Goal: Task Accomplishment & Management: Manage account settings

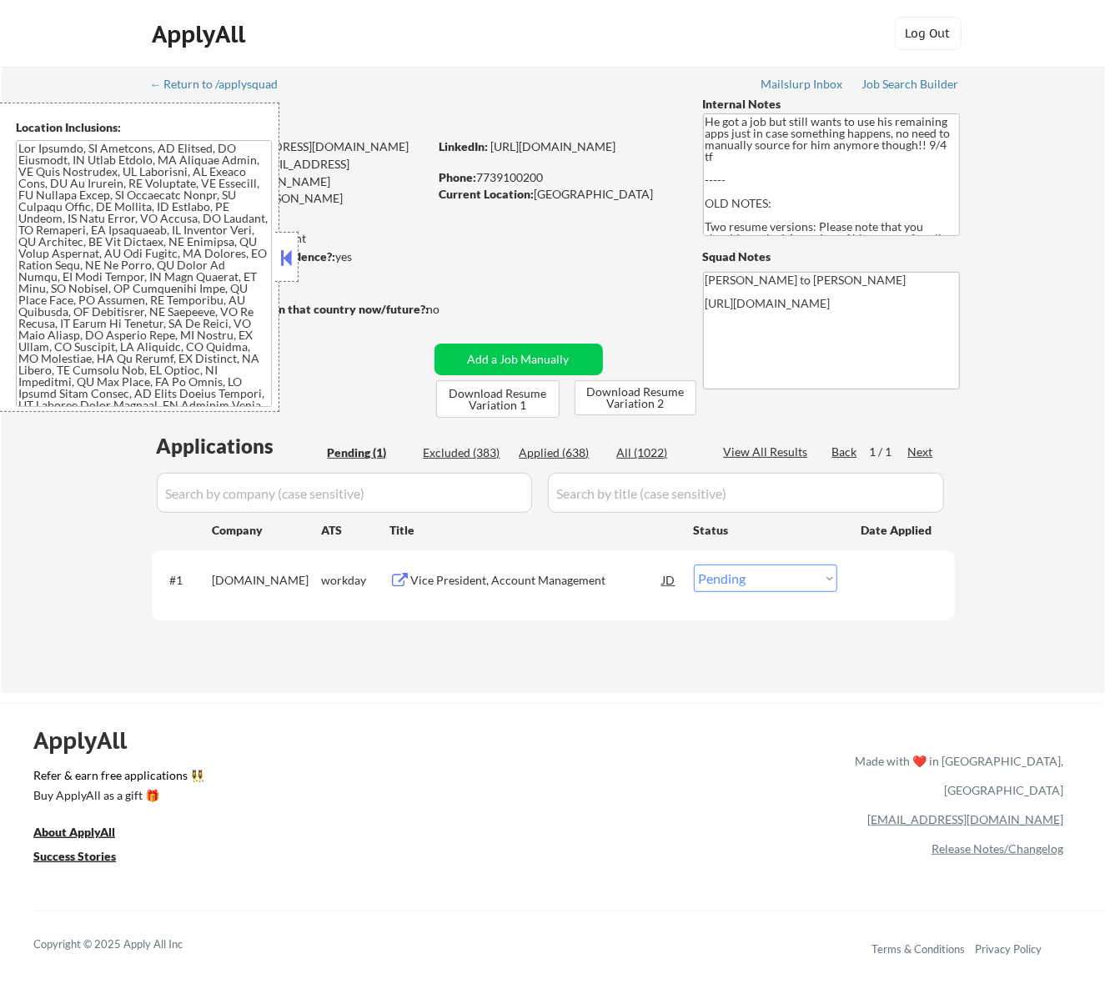
click at [283, 251] on button at bounding box center [286, 257] width 18 height 25
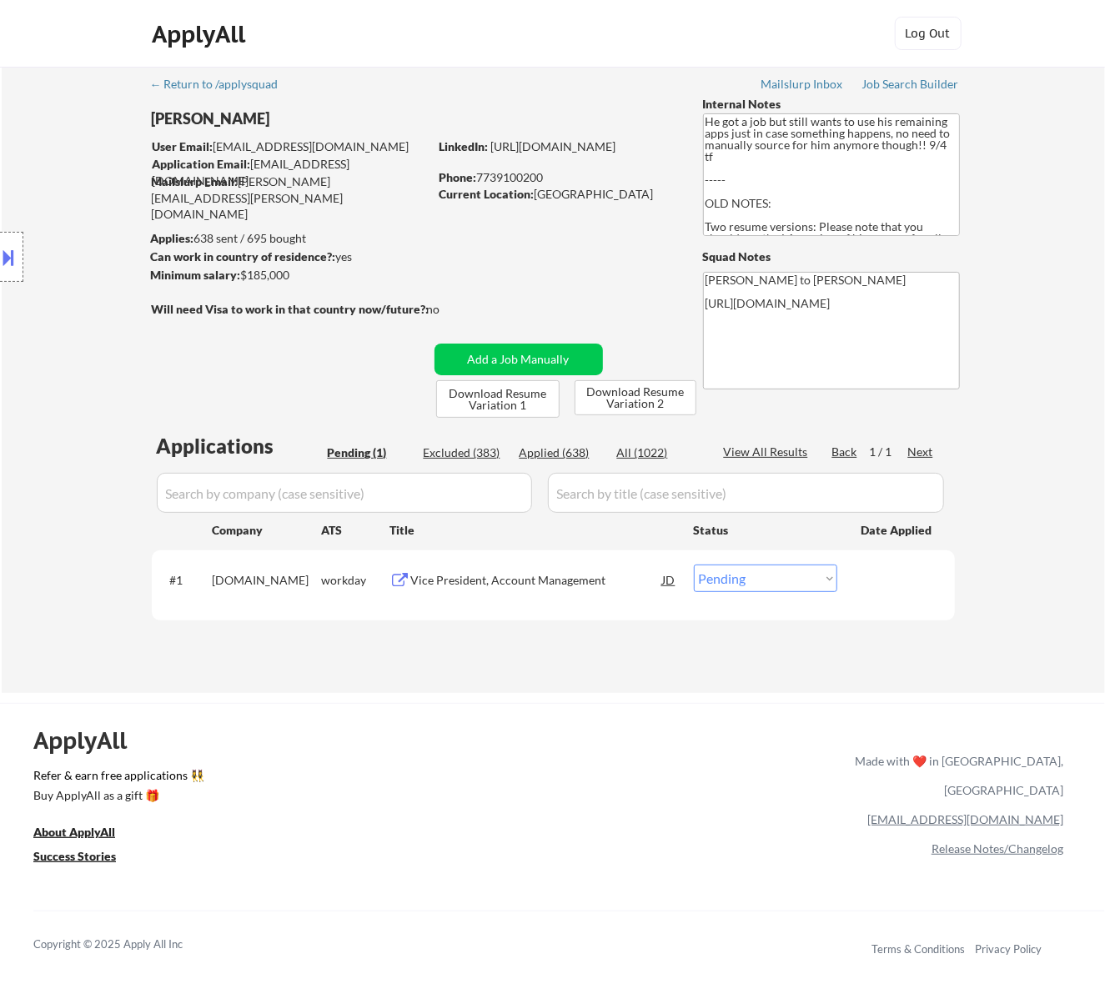
click at [539, 575] on div "Vice President, Account Management" at bounding box center [537, 580] width 252 height 17
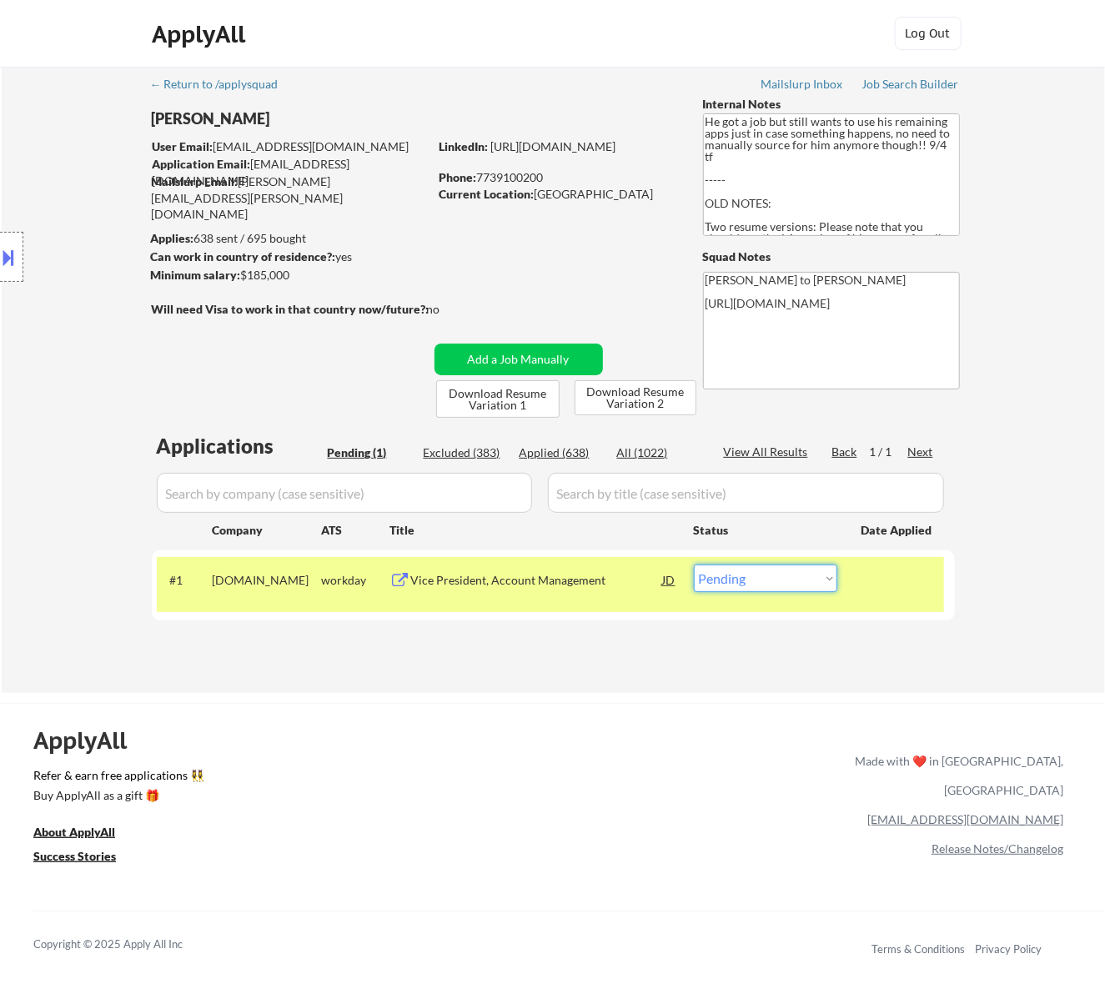
click at [784, 587] on select "Choose an option... Pending Applied Excluded (Questions) Excluded (Expired) Exc…" at bounding box center [765, 578] width 143 height 28
select select ""applied""
click at [694, 564] on select "Choose an option... Pending Applied Excluded (Questions) Excluded (Expired) Exc…" at bounding box center [765, 578] width 143 height 28
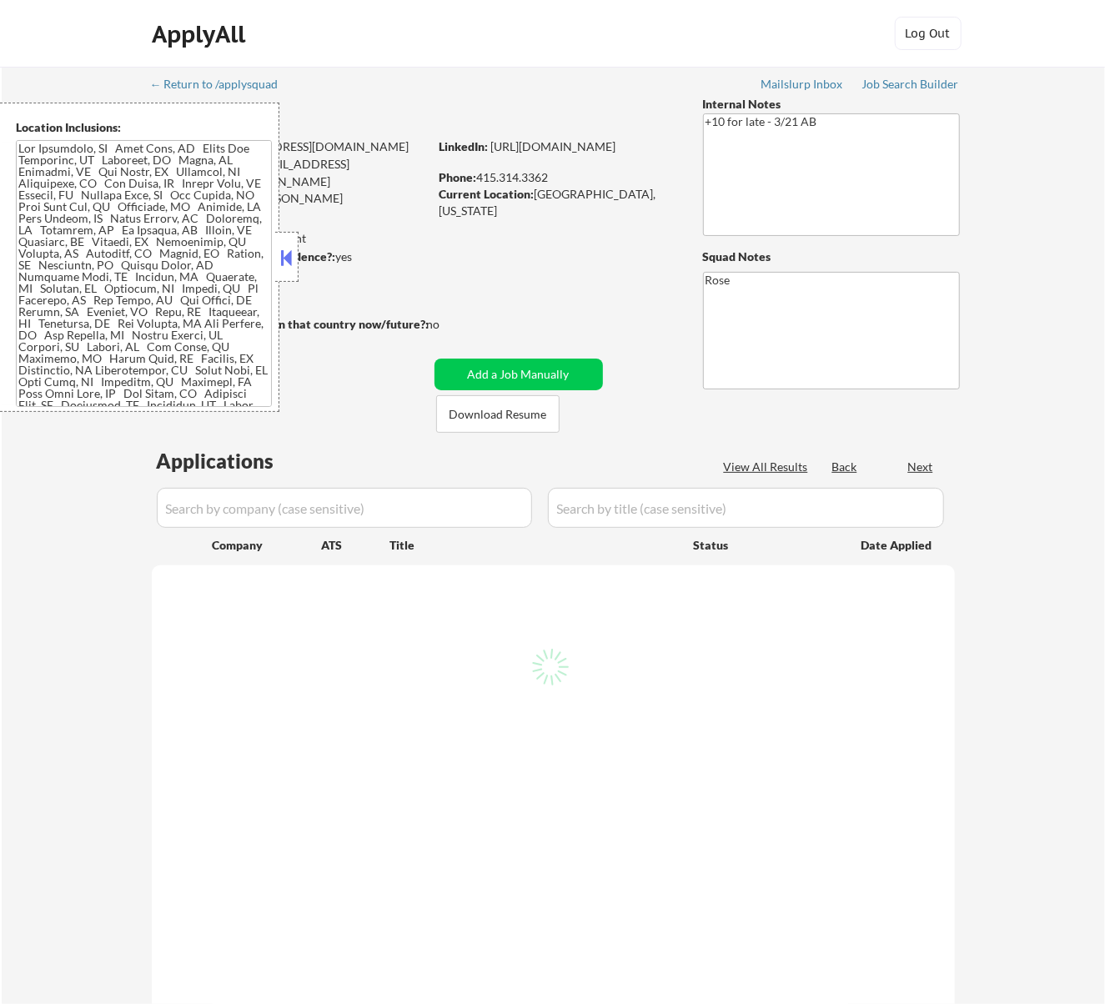
select select ""pending""
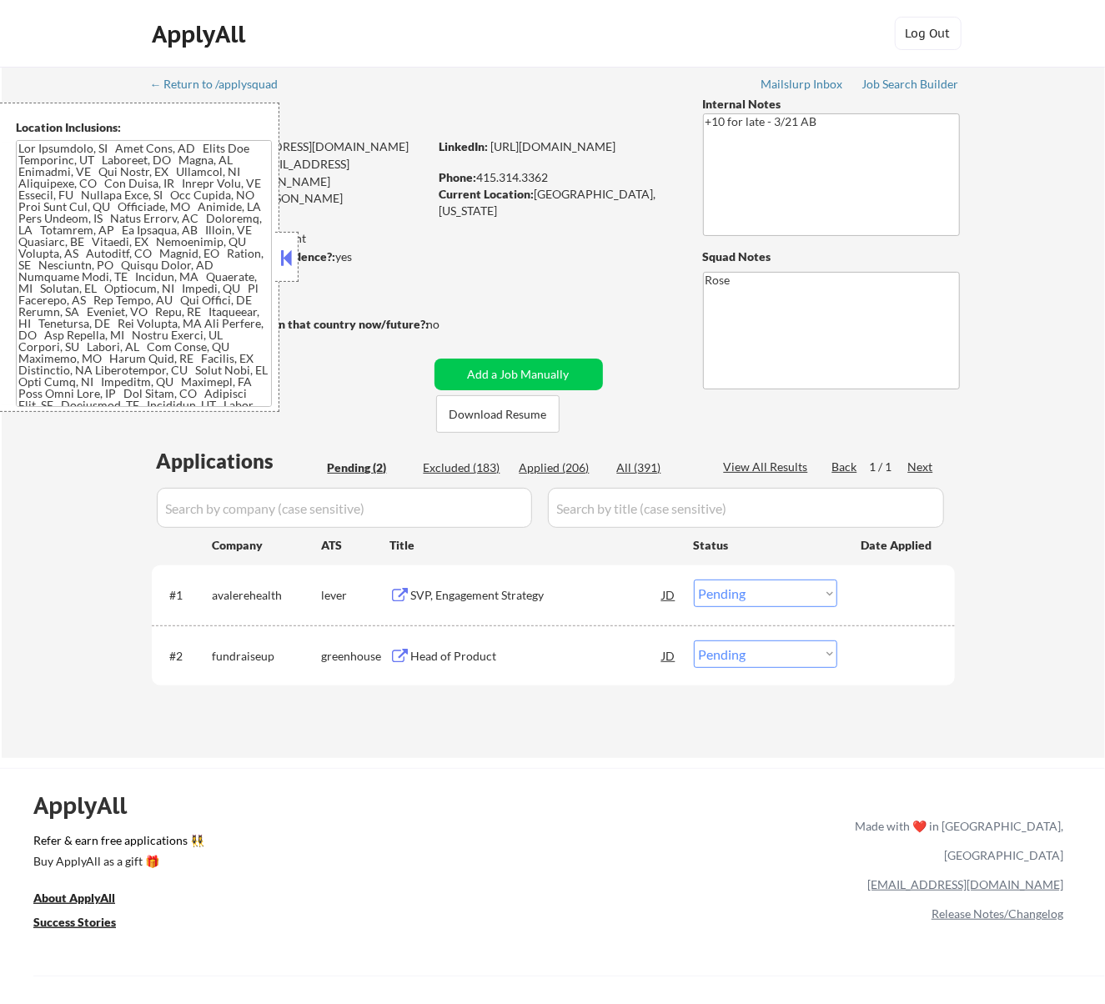
click at [302, 260] on strong "Can work in country of residence?:" at bounding box center [243, 256] width 185 height 14
click at [287, 264] on button at bounding box center [286, 257] width 18 height 25
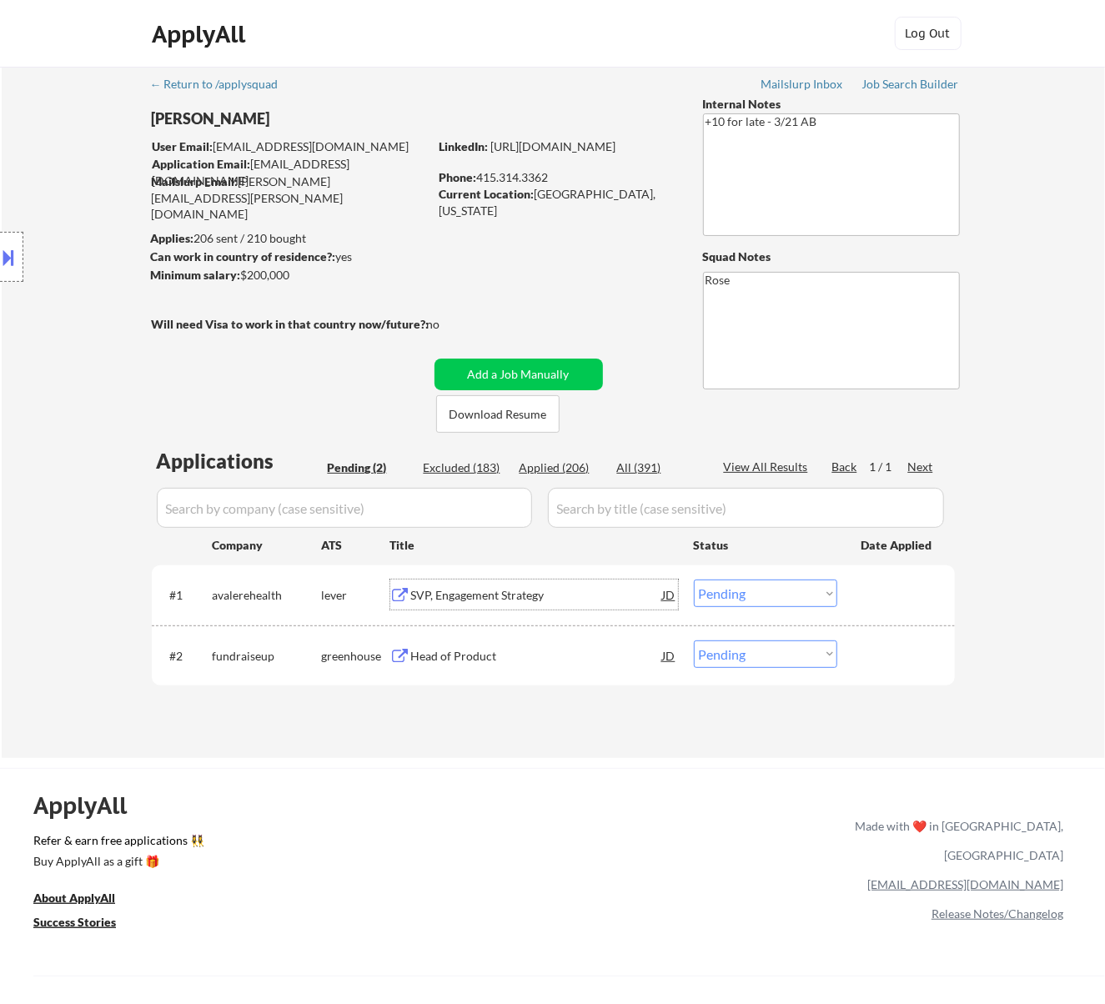
click at [648, 598] on div "SVP, Engagement Strategy" at bounding box center [537, 595] width 252 height 17
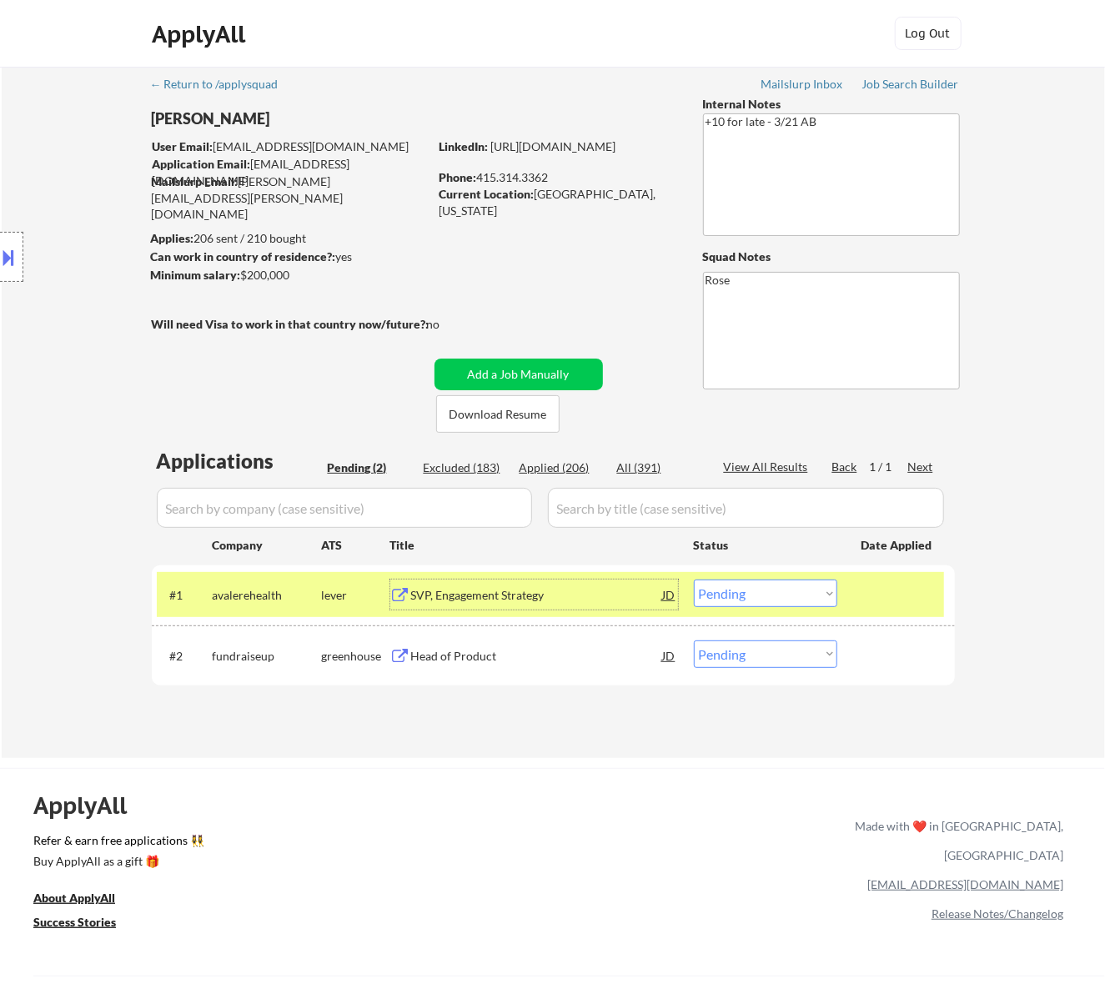
click at [784, 595] on select "Choose an option... Pending Applied Excluded (Questions) Excluded (Expired) Exc…" at bounding box center [765, 593] width 143 height 28
click at [694, 579] on select "Choose an option... Pending Applied Excluded (Questions) Excluded (Expired) Exc…" at bounding box center [765, 593] width 143 height 28
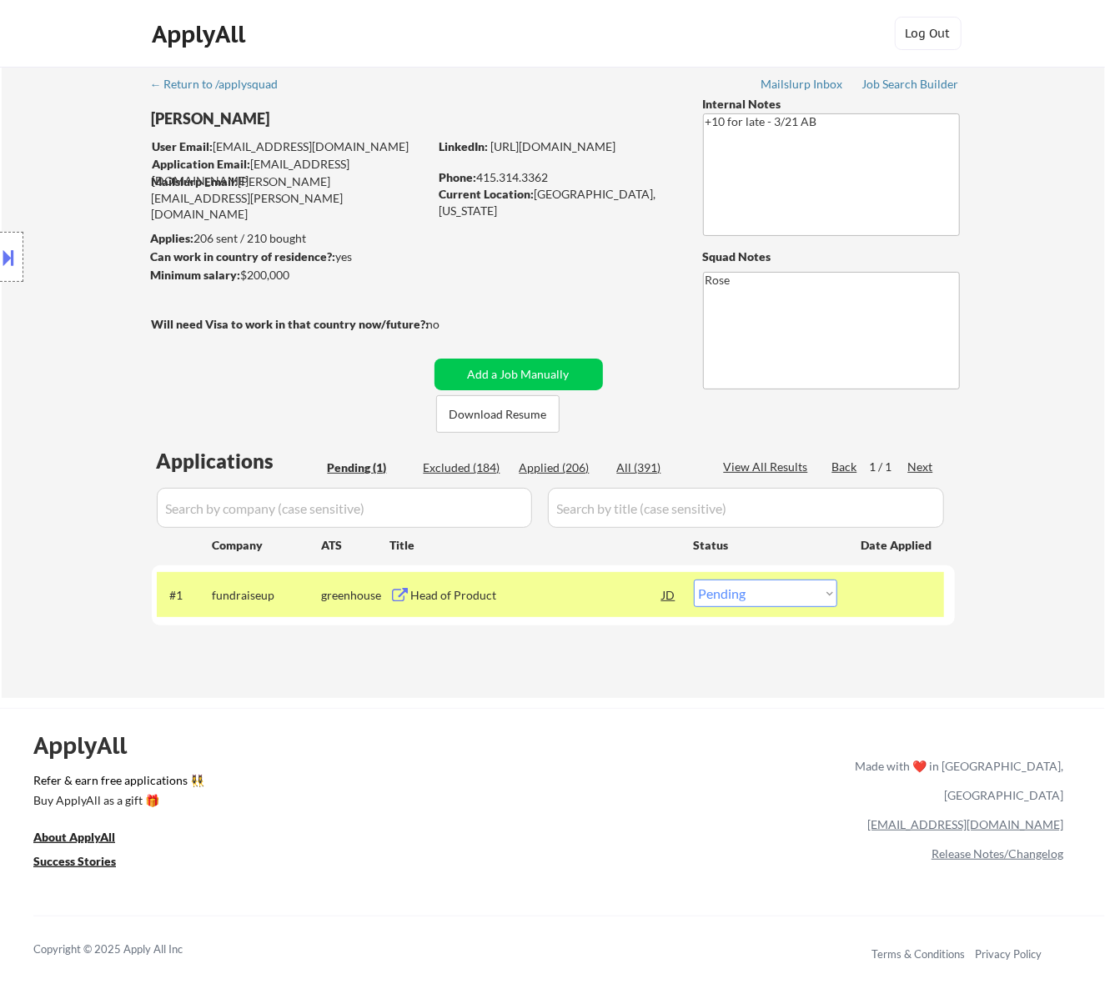
click at [604, 604] on div "Head of Product" at bounding box center [537, 594] width 252 height 30
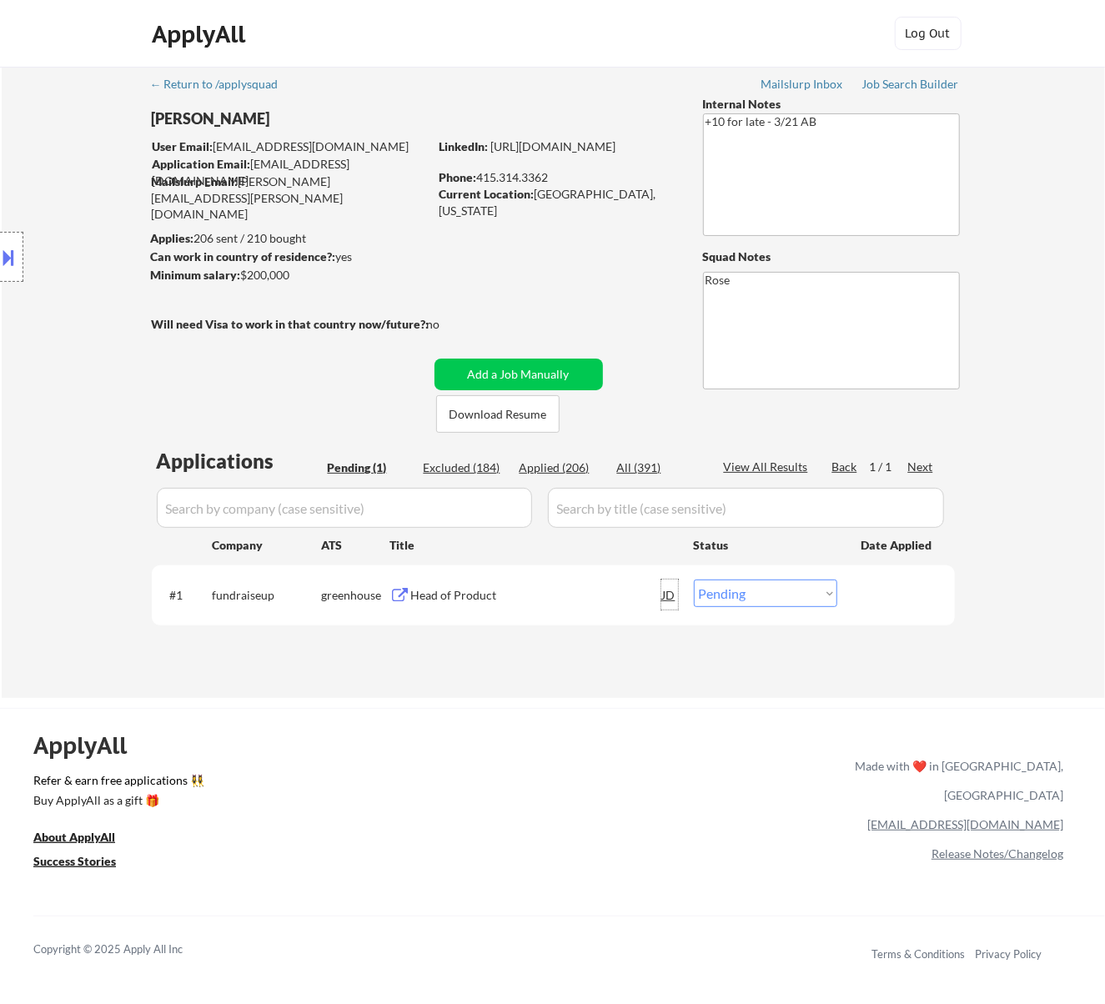
click at [665, 591] on div "JD" at bounding box center [669, 594] width 17 height 30
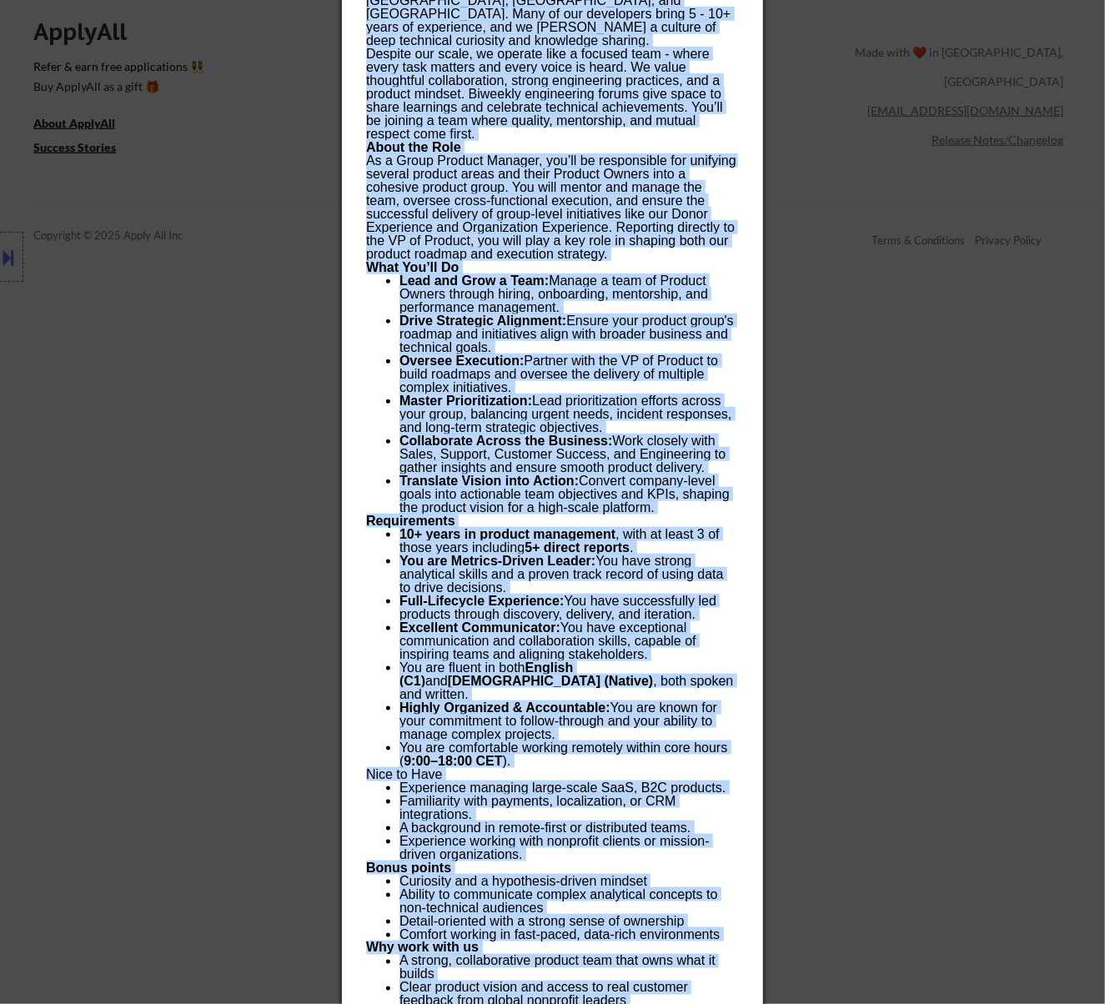
scroll to position [934, 0]
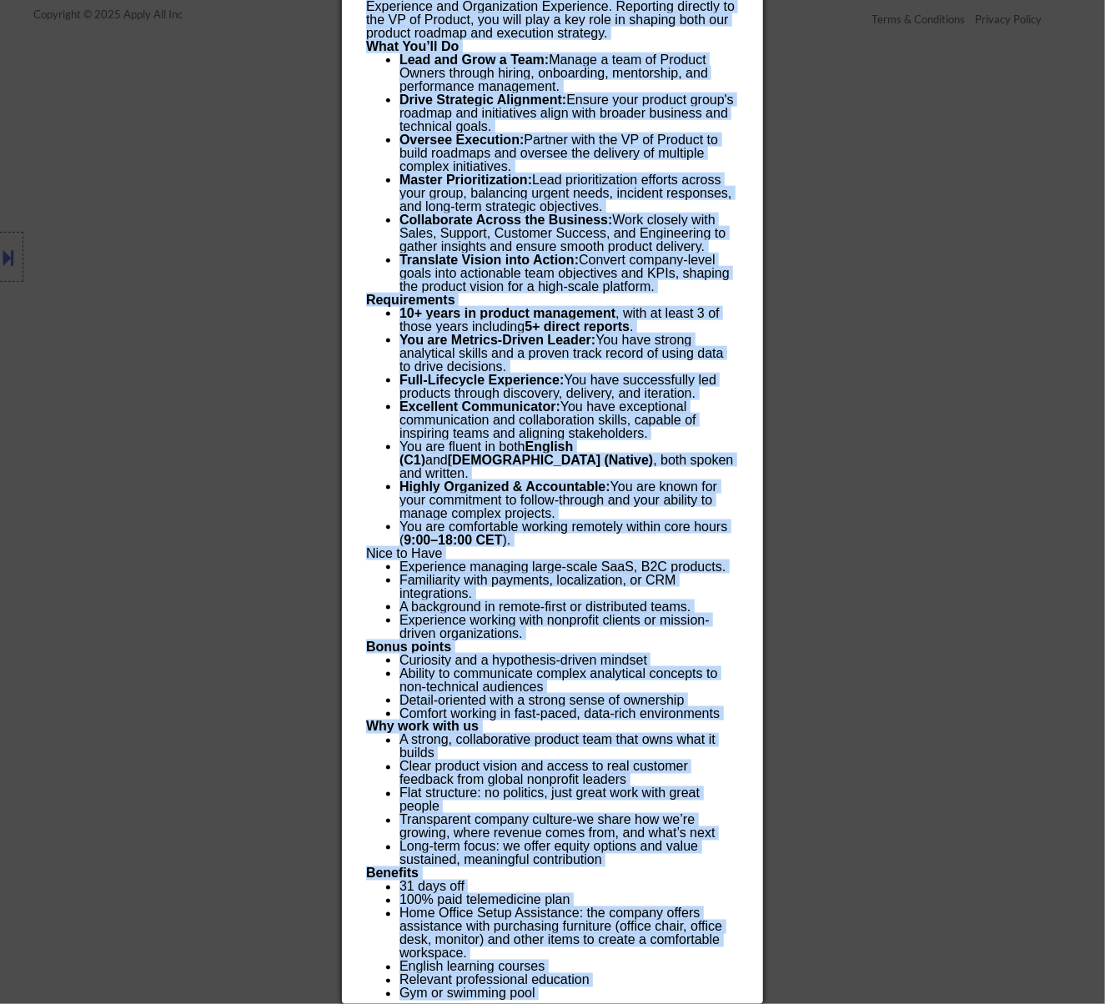
drag, startPoint x: 368, startPoint y: 70, endPoint x: 638, endPoint y: 1010, distance: 978.3
copy body "Head of Product fundraiseup Georgia - Remote AI Location Check ✅: Client's loca…"
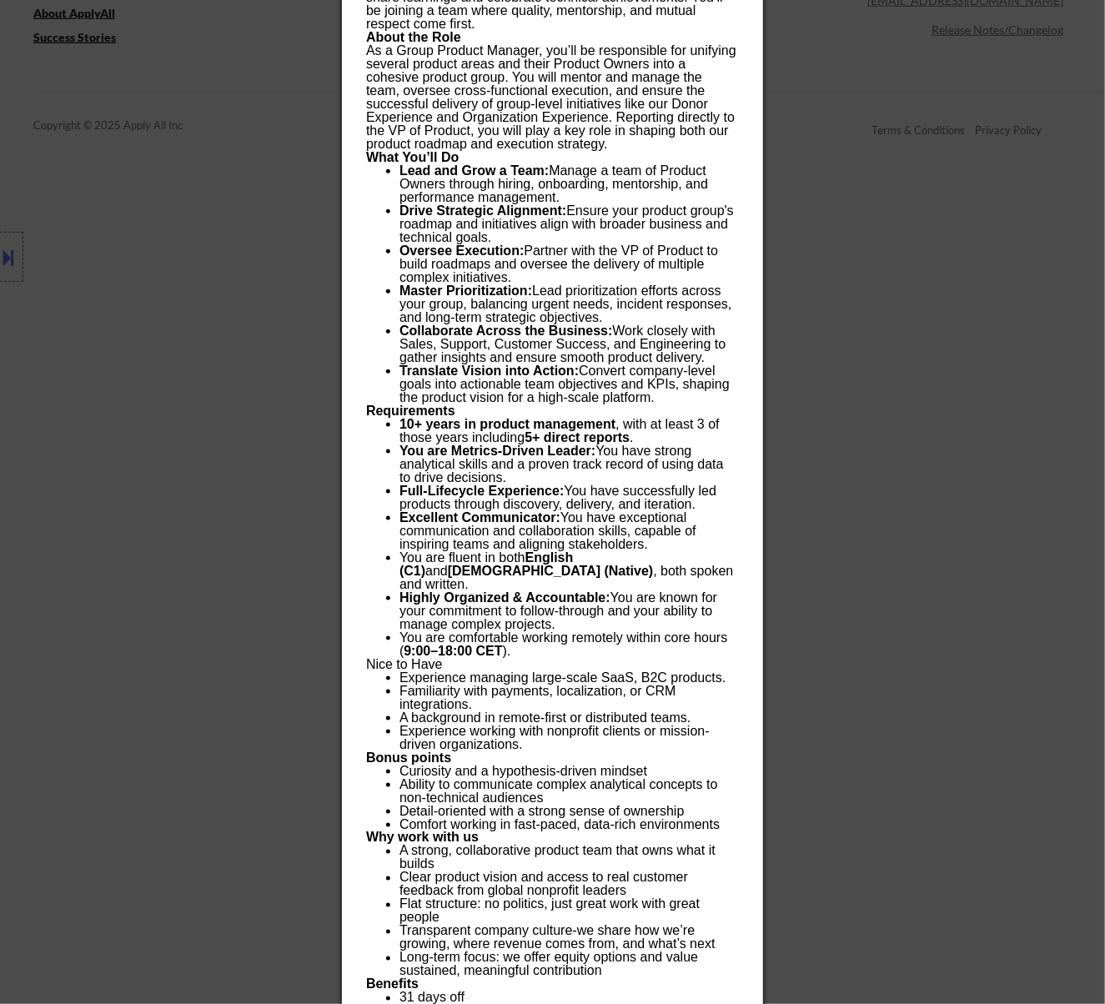
click at [854, 293] on div at bounding box center [552, 502] width 1105 height 1004
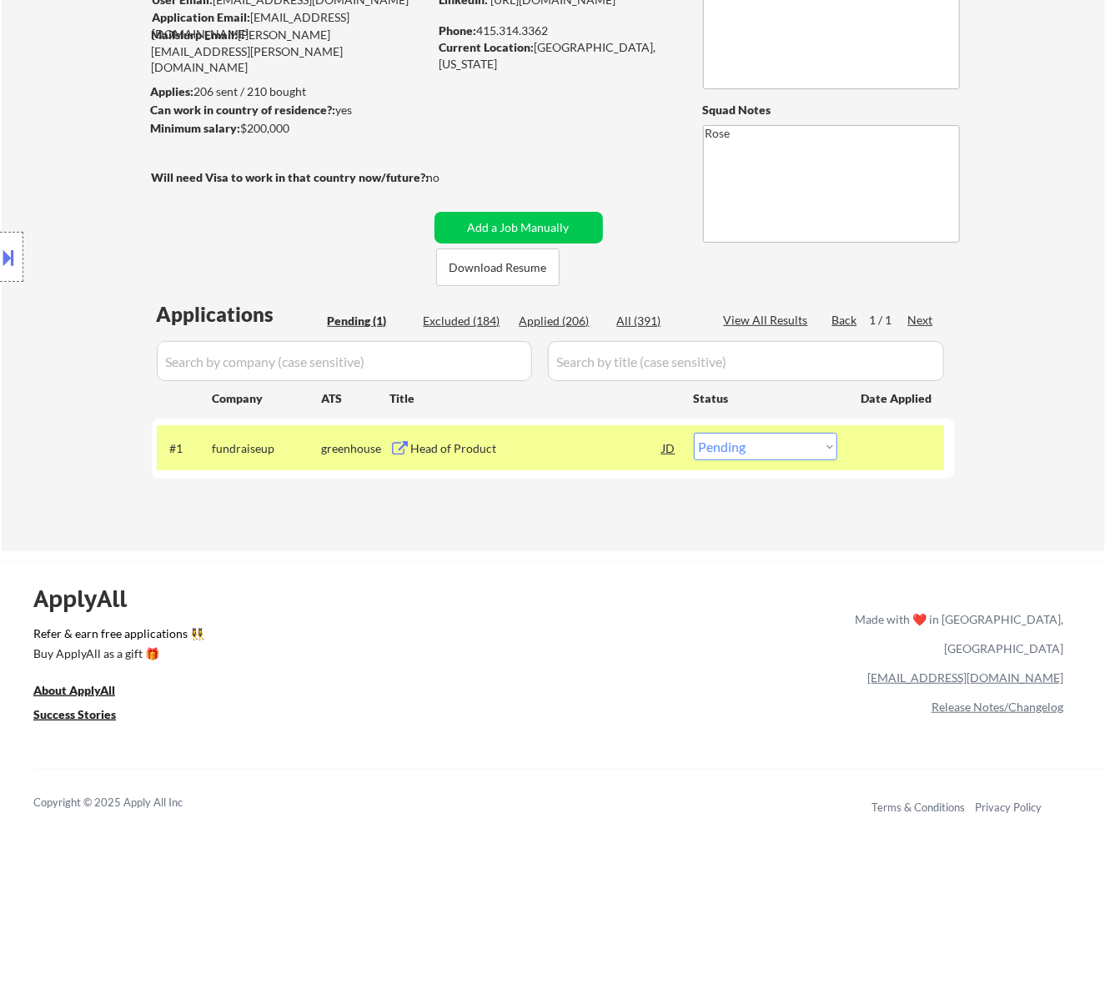
scroll to position [103, 0]
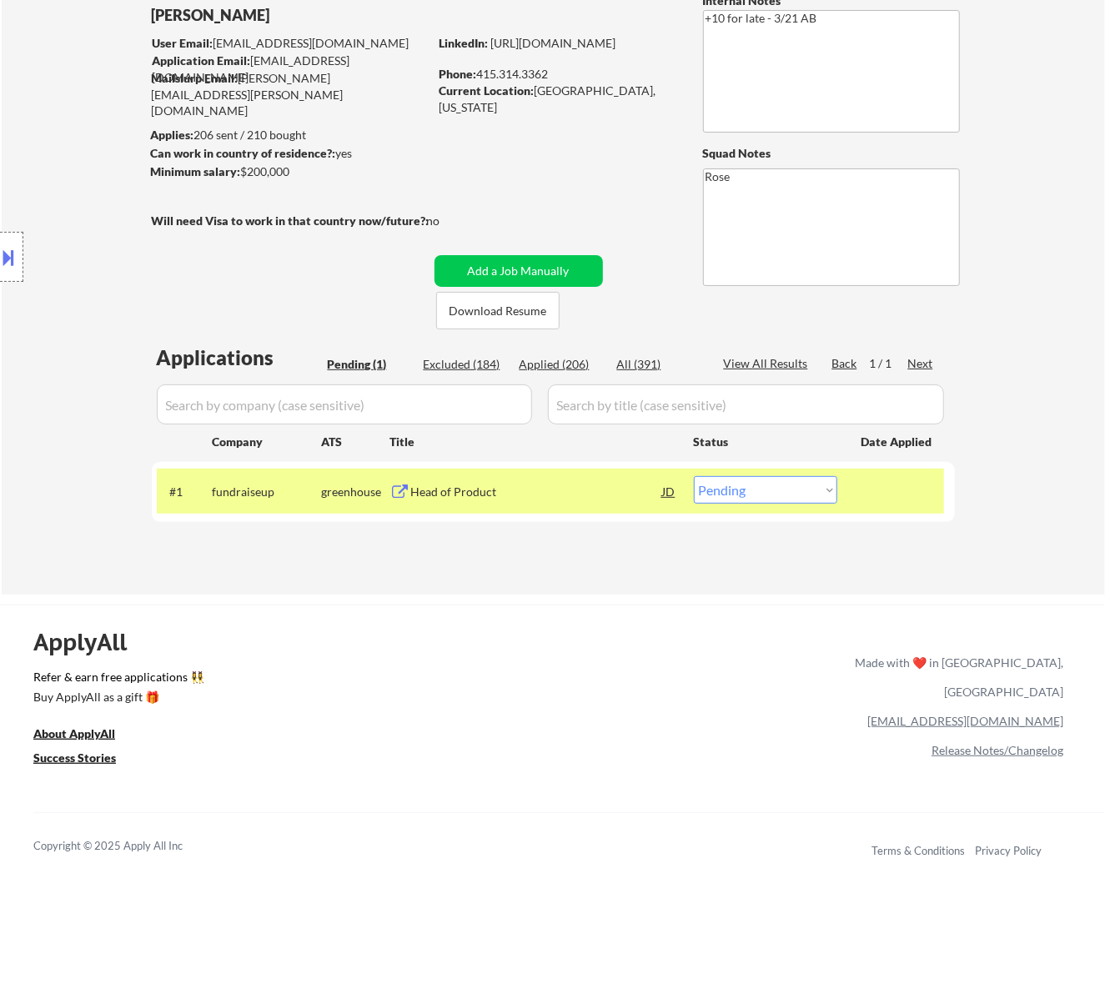
click at [825, 490] on select "Choose an option... Pending Applied Excluded (Questions) Excluded (Expired) Exc…" at bounding box center [765, 490] width 143 height 28
select select ""excluded__bad_match_""
click at [694, 476] on select "Choose an option... Pending Applied Excluded (Questions) Excluded (Expired) Exc…" at bounding box center [765, 490] width 143 height 28
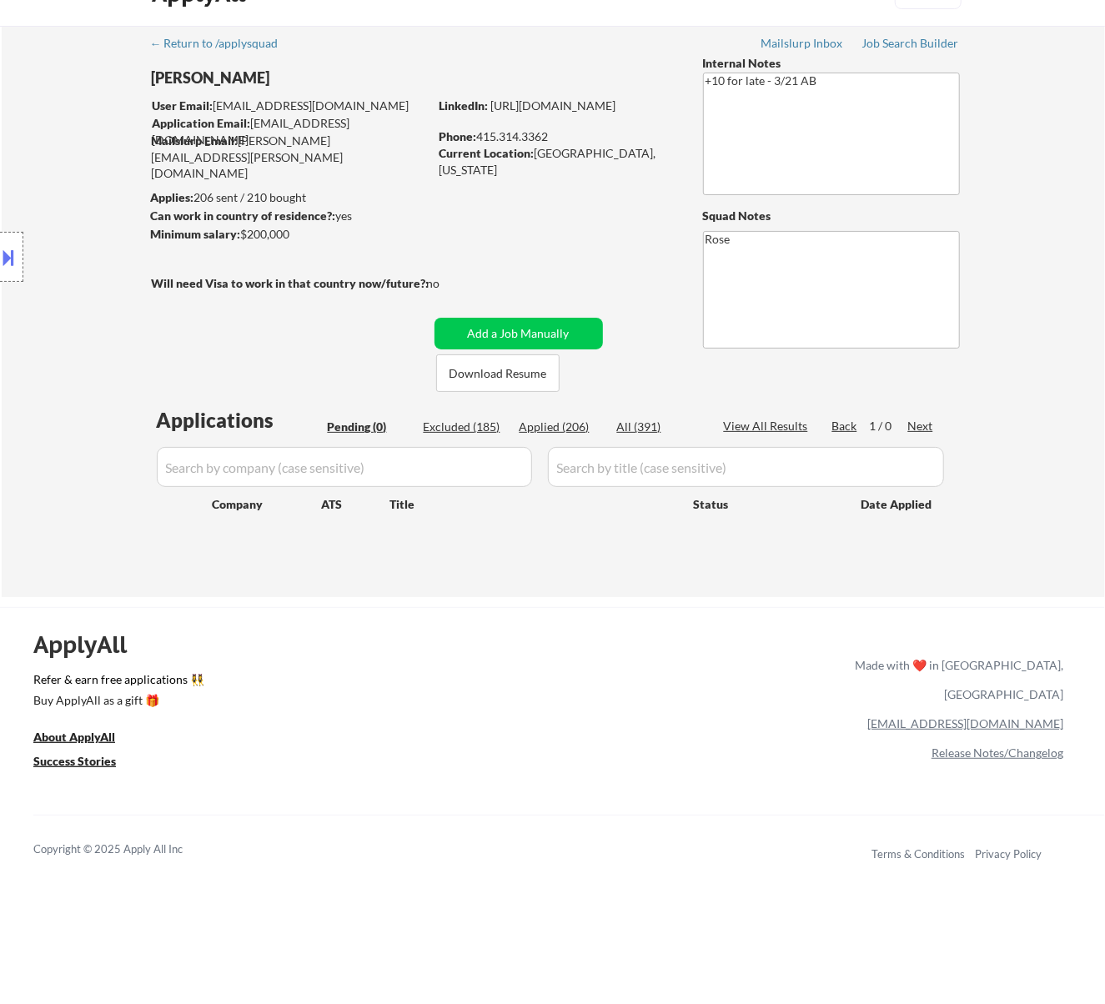
scroll to position [0, 0]
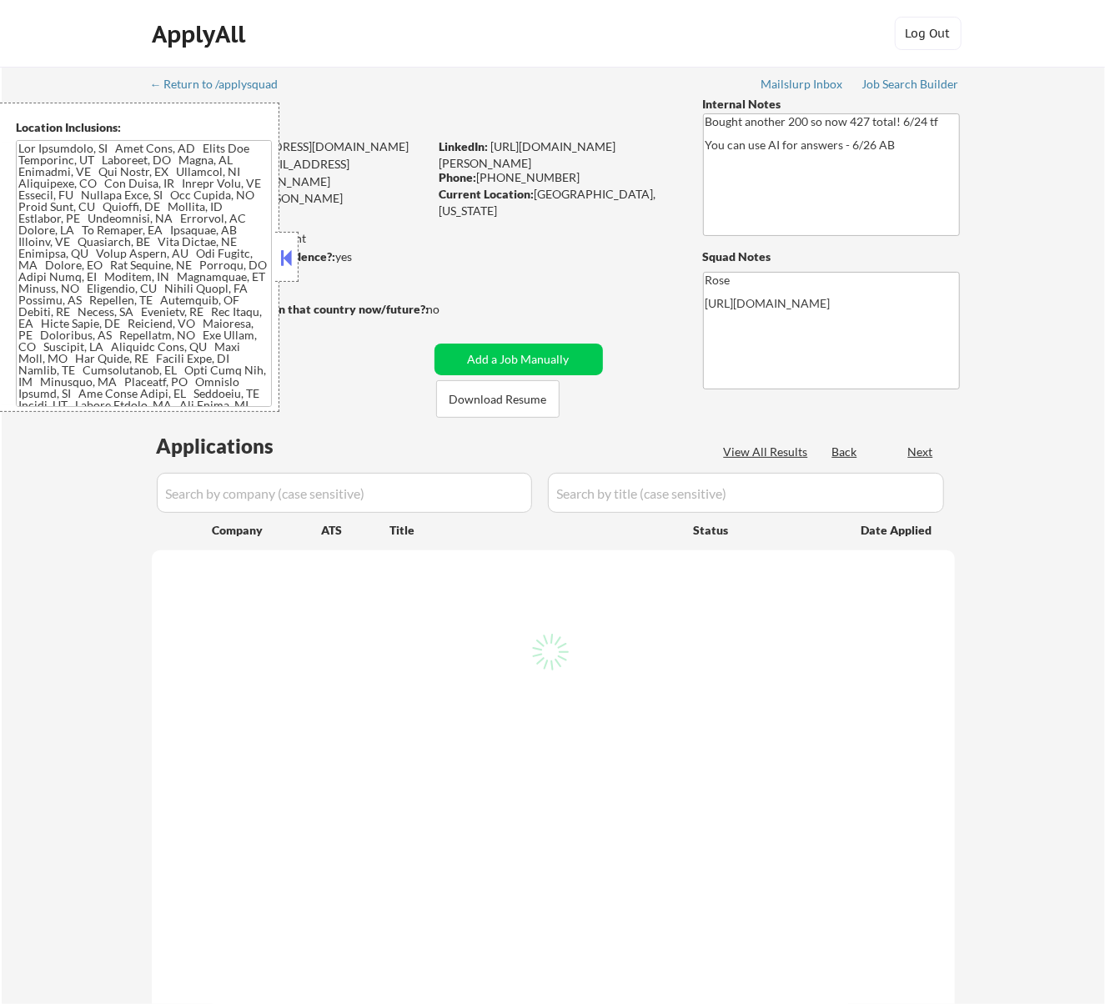
select select ""pending""
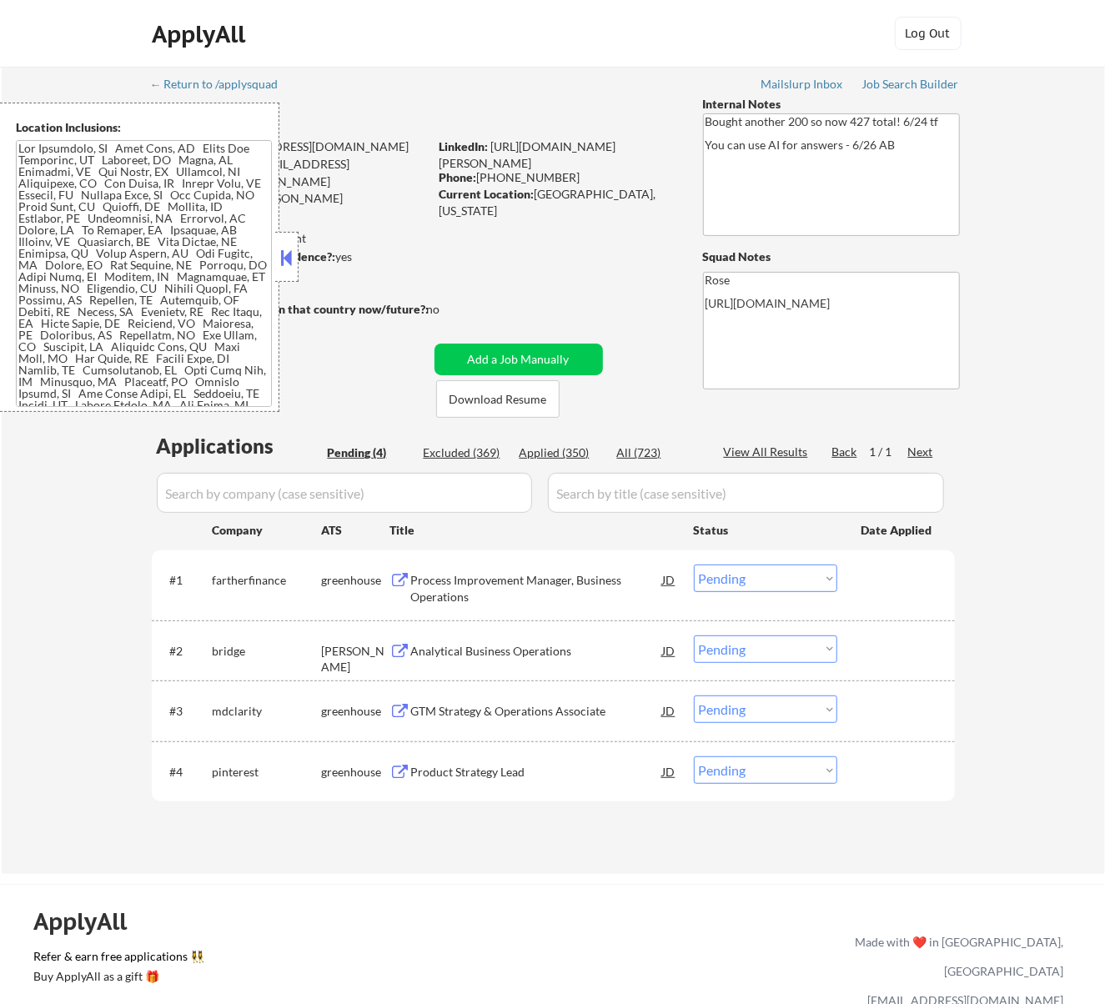
click at [290, 254] on button at bounding box center [286, 257] width 18 height 25
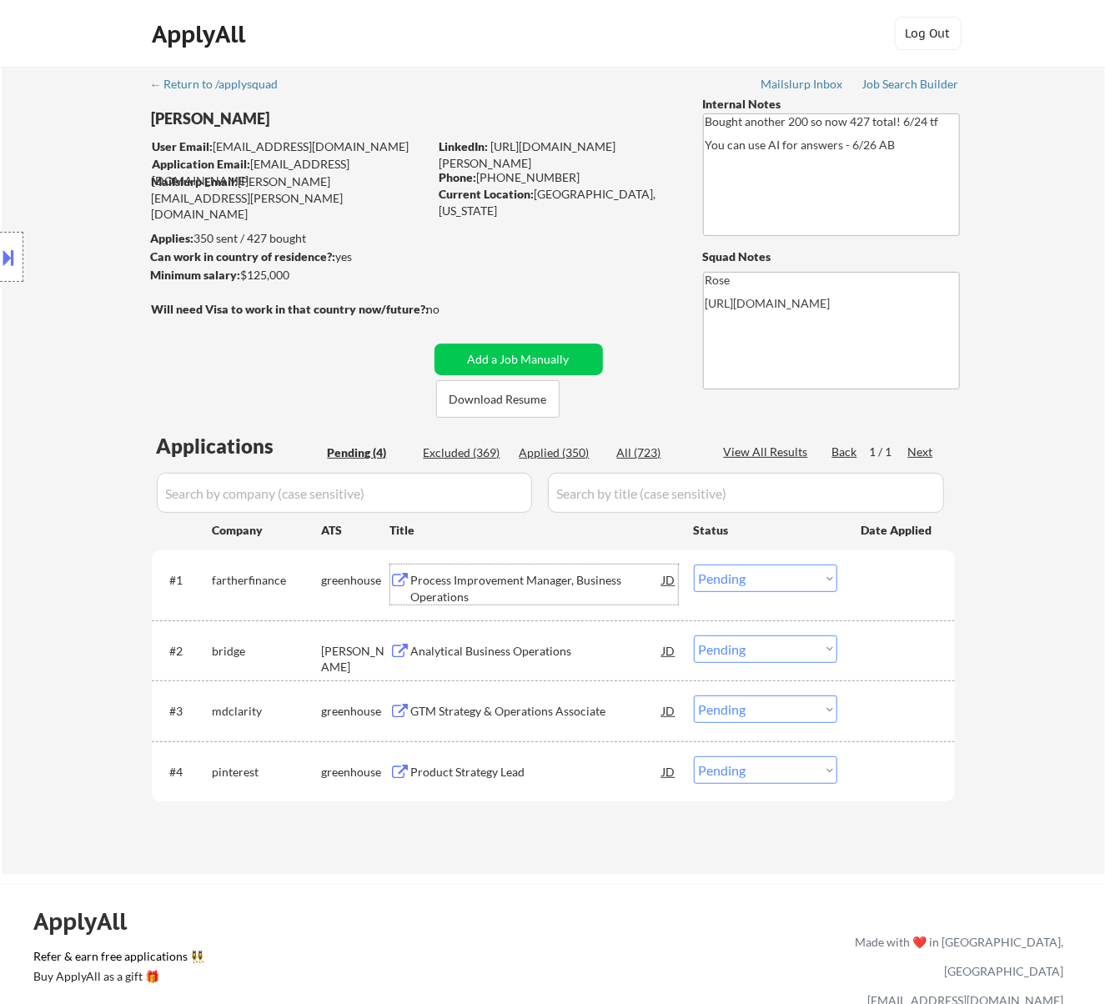
click at [620, 570] on div "Process Improvement Manager, Business Operations" at bounding box center [537, 584] width 252 height 40
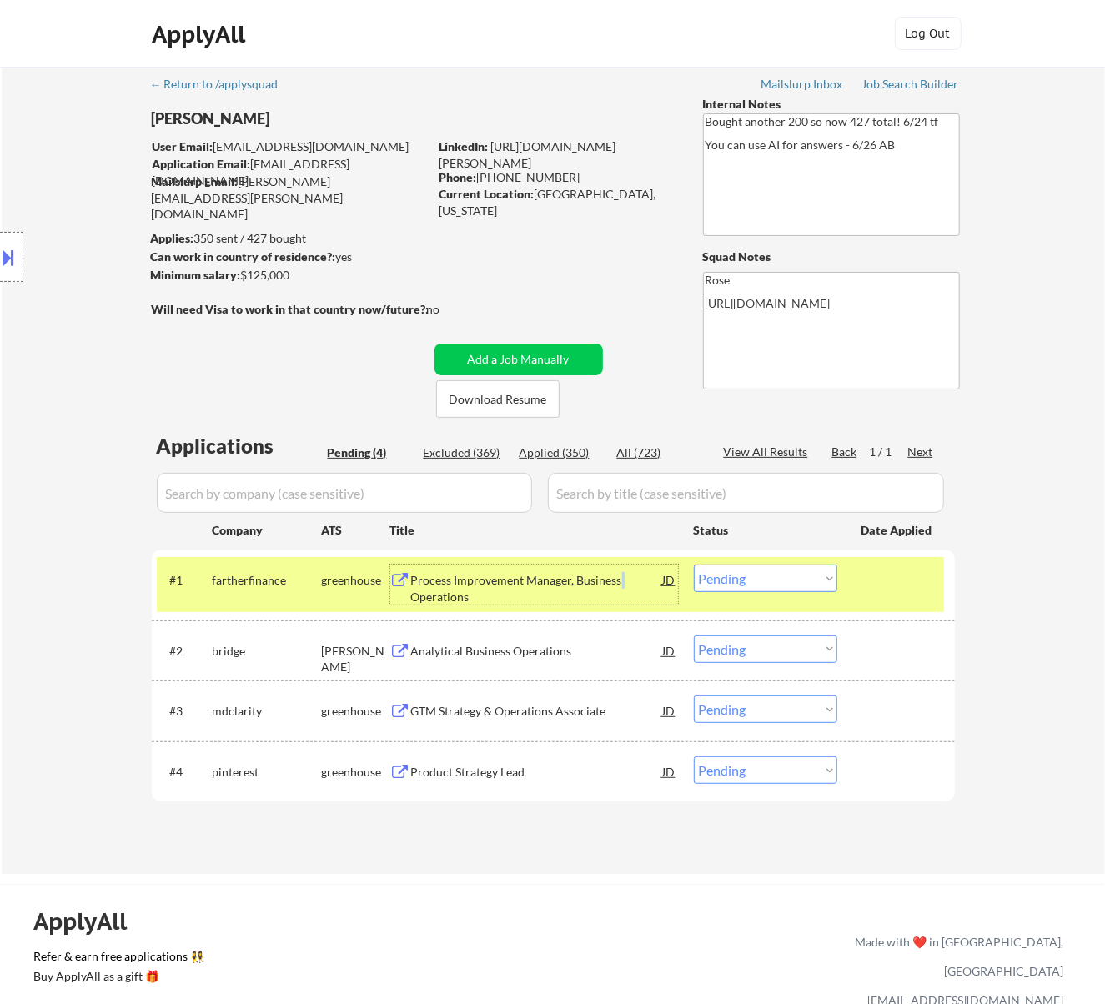
click at [807, 578] on select "Choose an option... Pending Applied Excluded (Questions) Excluded (Expired) Exc…" at bounding box center [765, 578] width 143 height 28
click at [694, 564] on select "Choose an option... Pending Applied Excluded (Questions) Excluded (Expired) Exc…" at bounding box center [765, 578] width 143 height 28
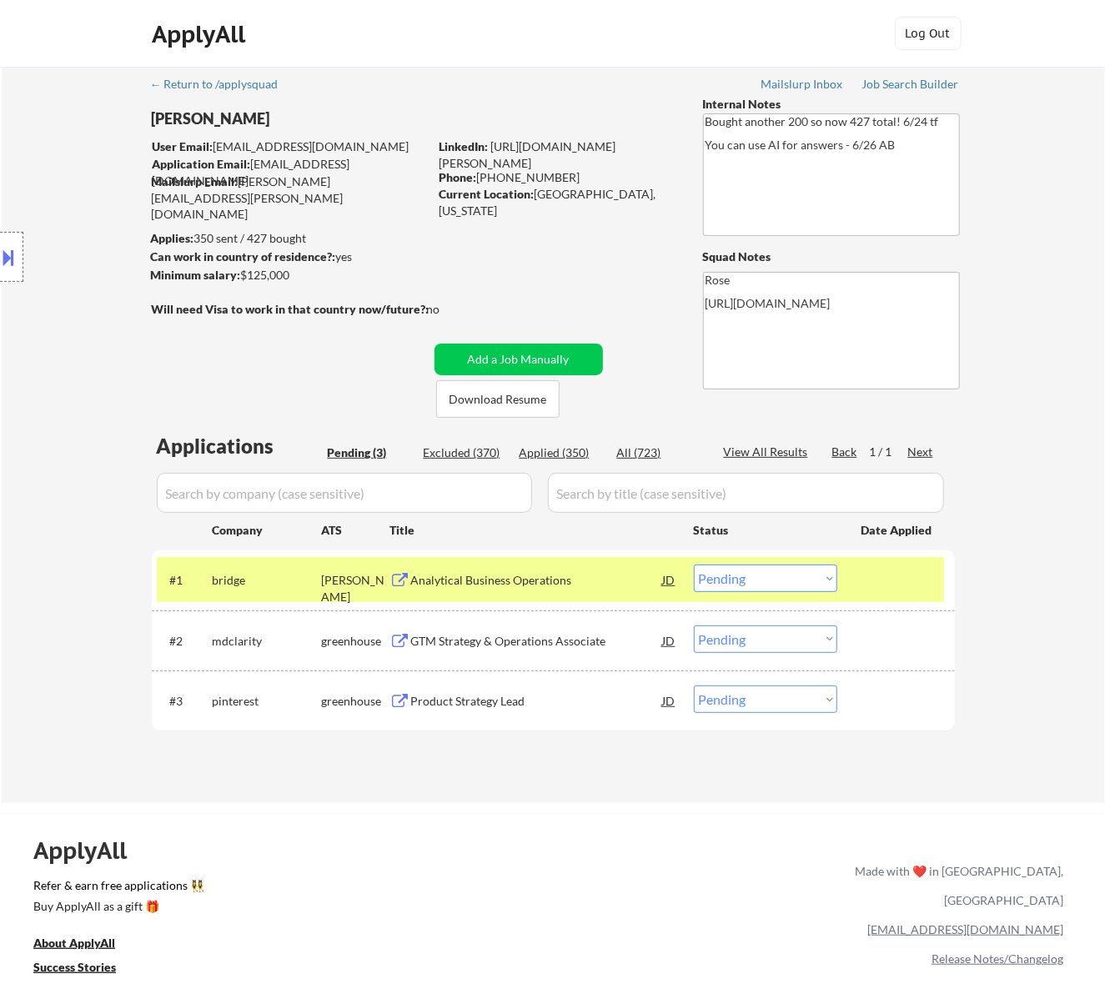
click at [617, 581] on div "Analytical Business Operations" at bounding box center [537, 580] width 252 height 17
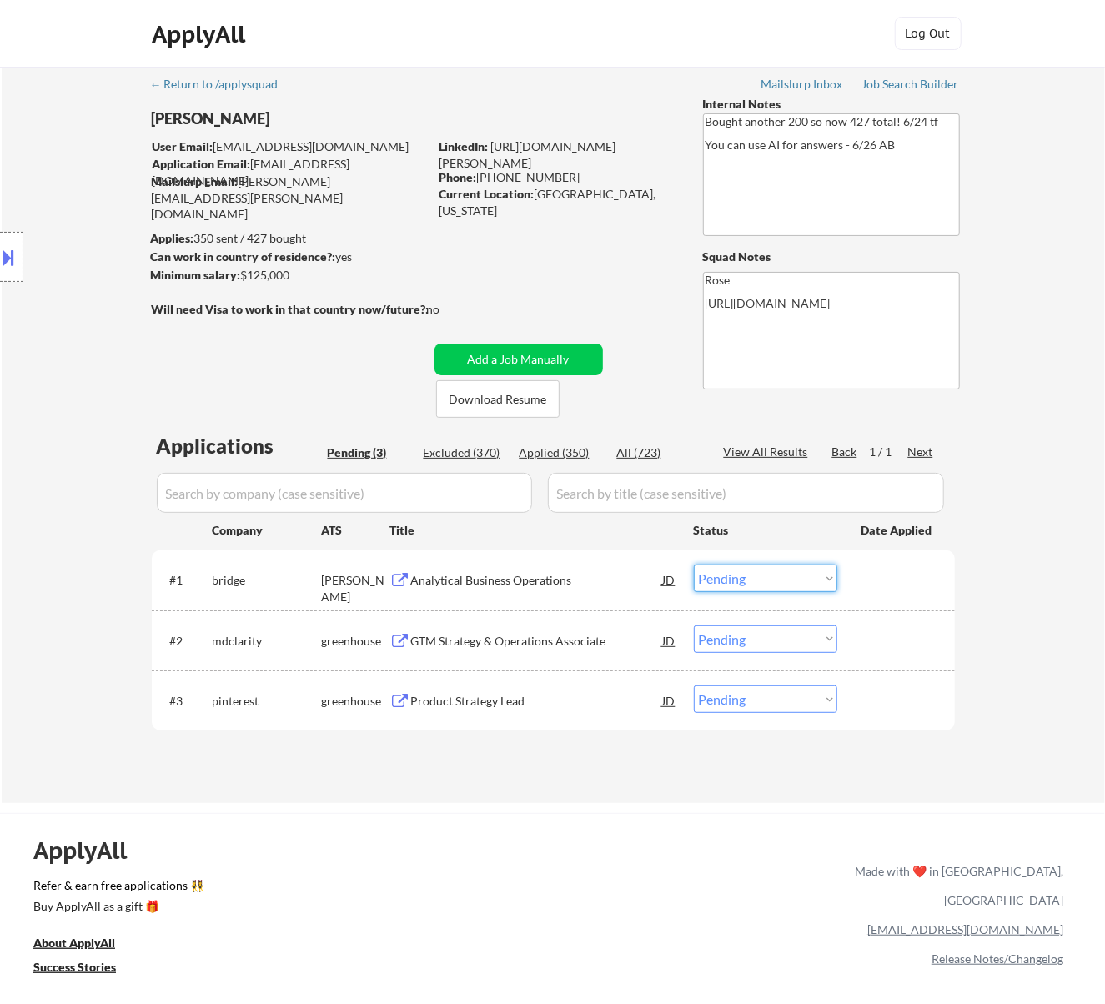
click at [744, 571] on select "Choose an option... Pending Applied Excluded (Questions) Excluded (Expired) Exc…" at bounding box center [765, 578] width 143 height 28
click at [694, 564] on select "Choose an option... Pending Applied Excluded (Questions) Excluded (Expired) Exc…" at bounding box center [765, 578] width 143 height 28
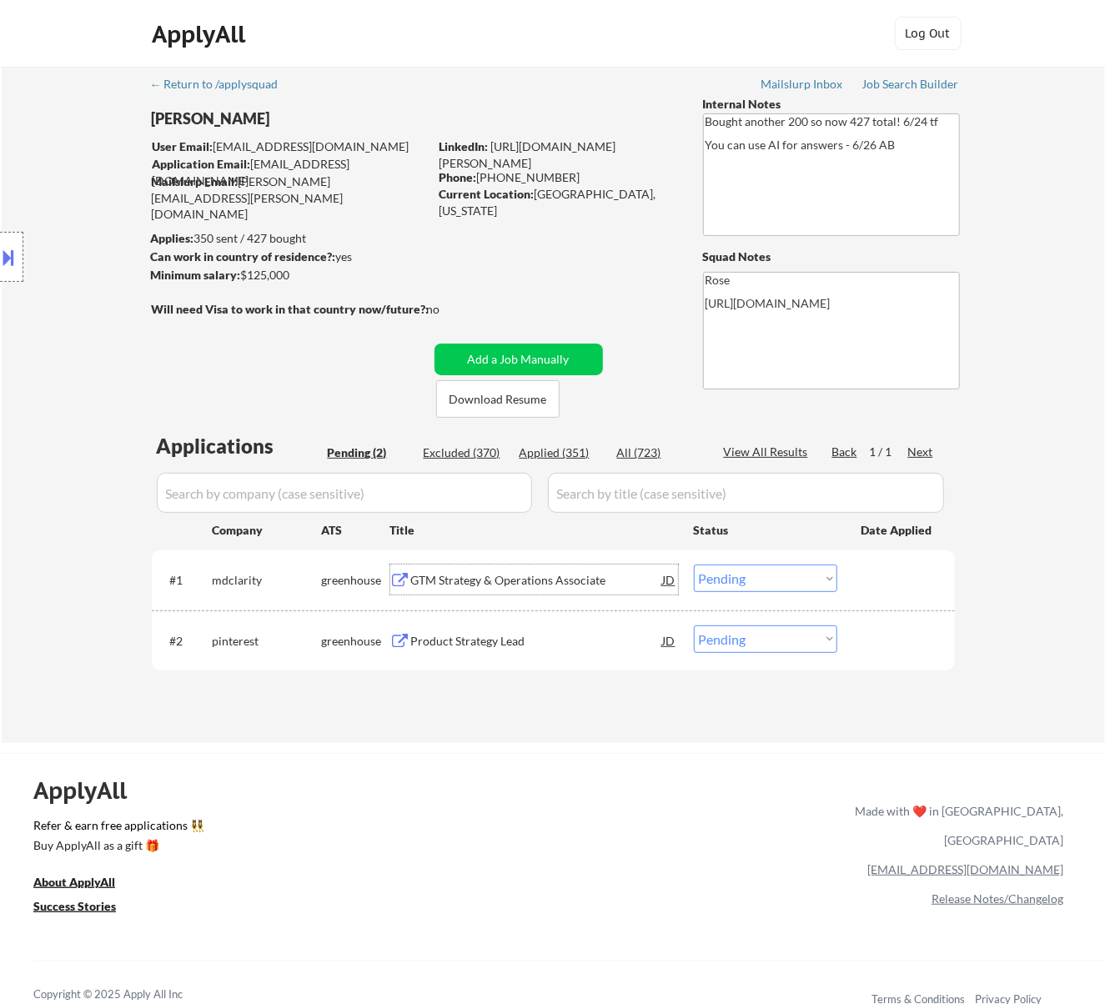
click at [630, 572] on div "GTM Strategy & Operations Associate" at bounding box center [537, 580] width 252 height 17
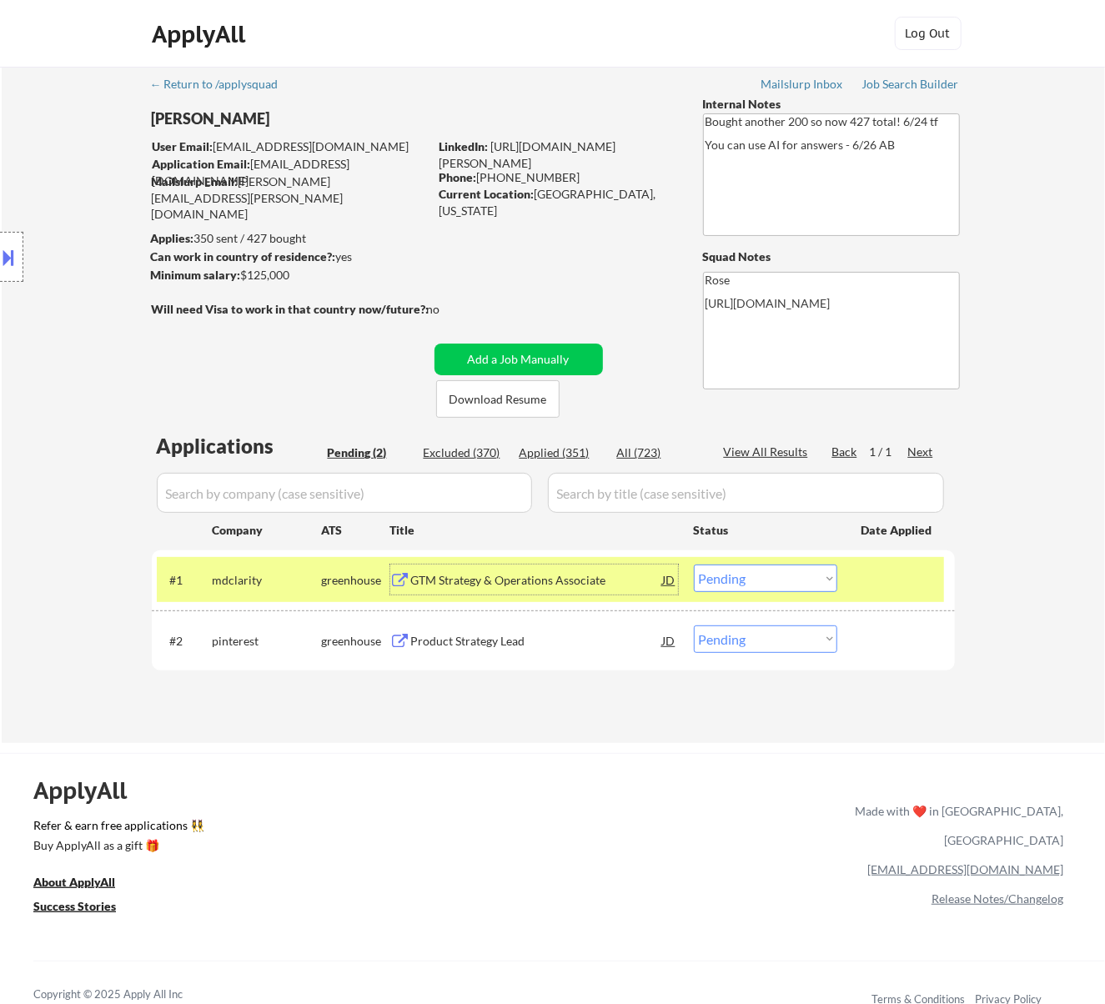
click at [760, 575] on select "Choose an option... Pending Applied Excluded (Questions) Excluded (Expired) Exc…" at bounding box center [765, 578] width 143 height 28
click at [694, 564] on select "Choose an option... Pending Applied Excluded (Questions) Excluded (Expired) Exc…" at bounding box center [765, 578] width 143 height 28
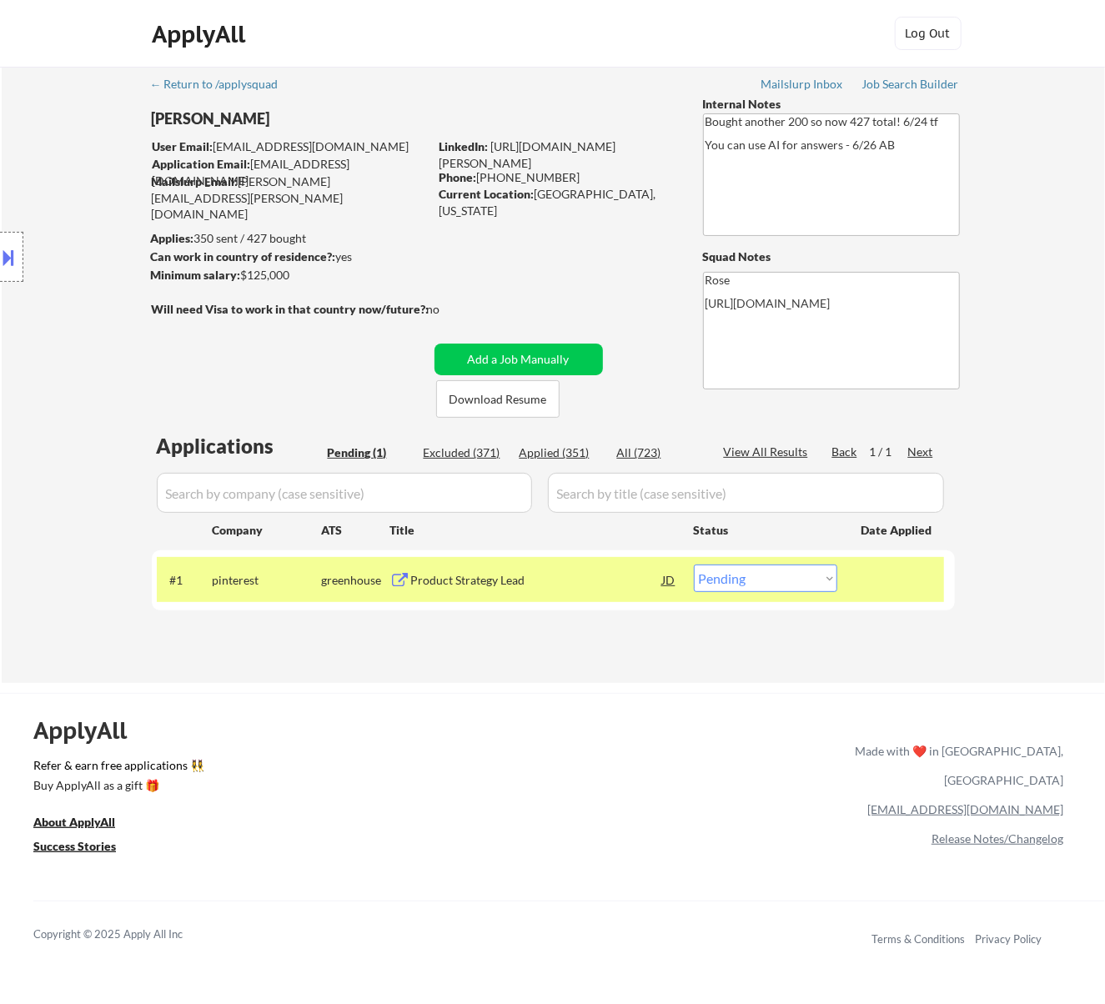
click at [630, 582] on div "Product Strategy Lead" at bounding box center [537, 580] width 252 height 17
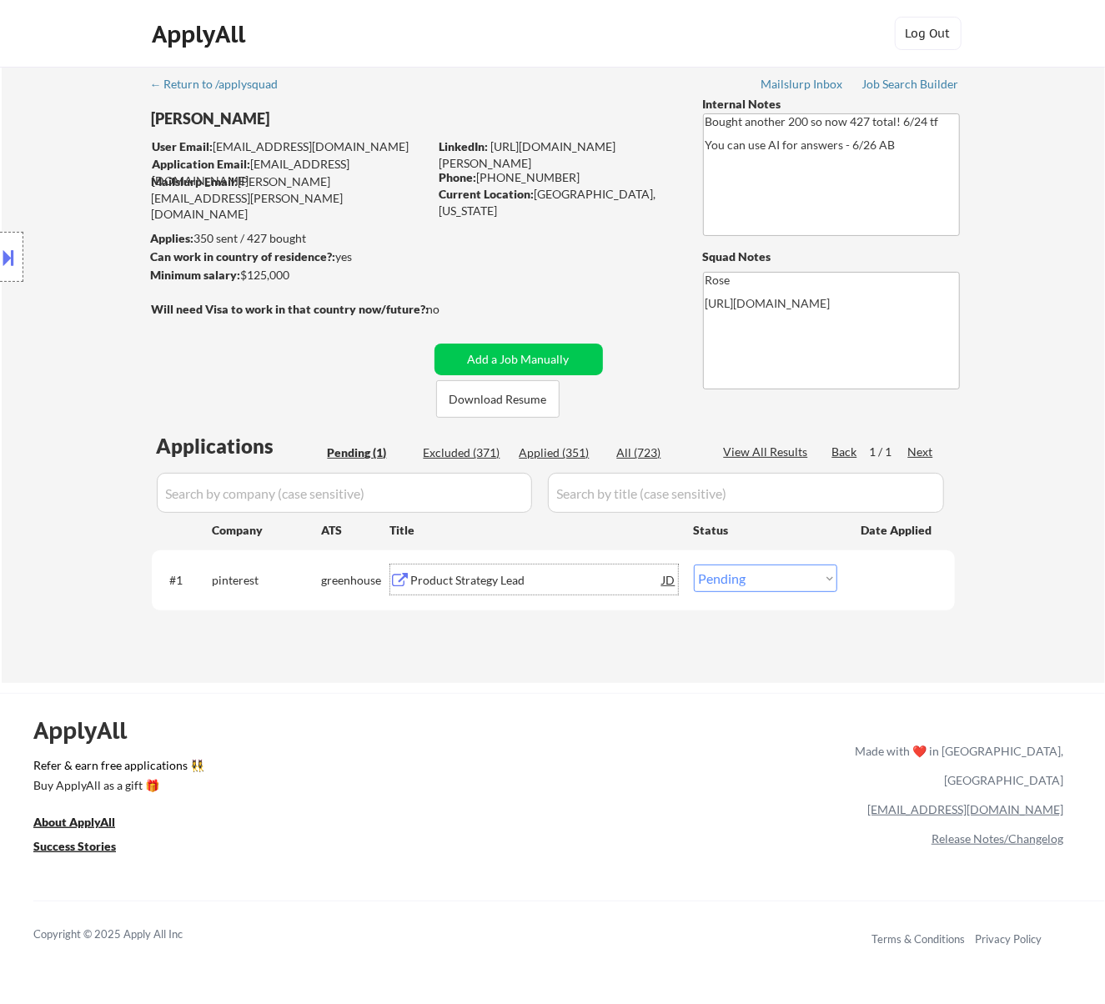
click at [760, 574] on select "Choose an option... Pending Applied Excluded (Questions) Excluded (Expired) Exc…" at bounding box center [765, 578] width 143 height 28
select select ""excluded__bad_match_""
click at [694, 564] on select "Choose an option... Pending Applied Excluded (Questions) Excluded (Expired) Exc…" at bounding box center [765, 578] width 143 height 28
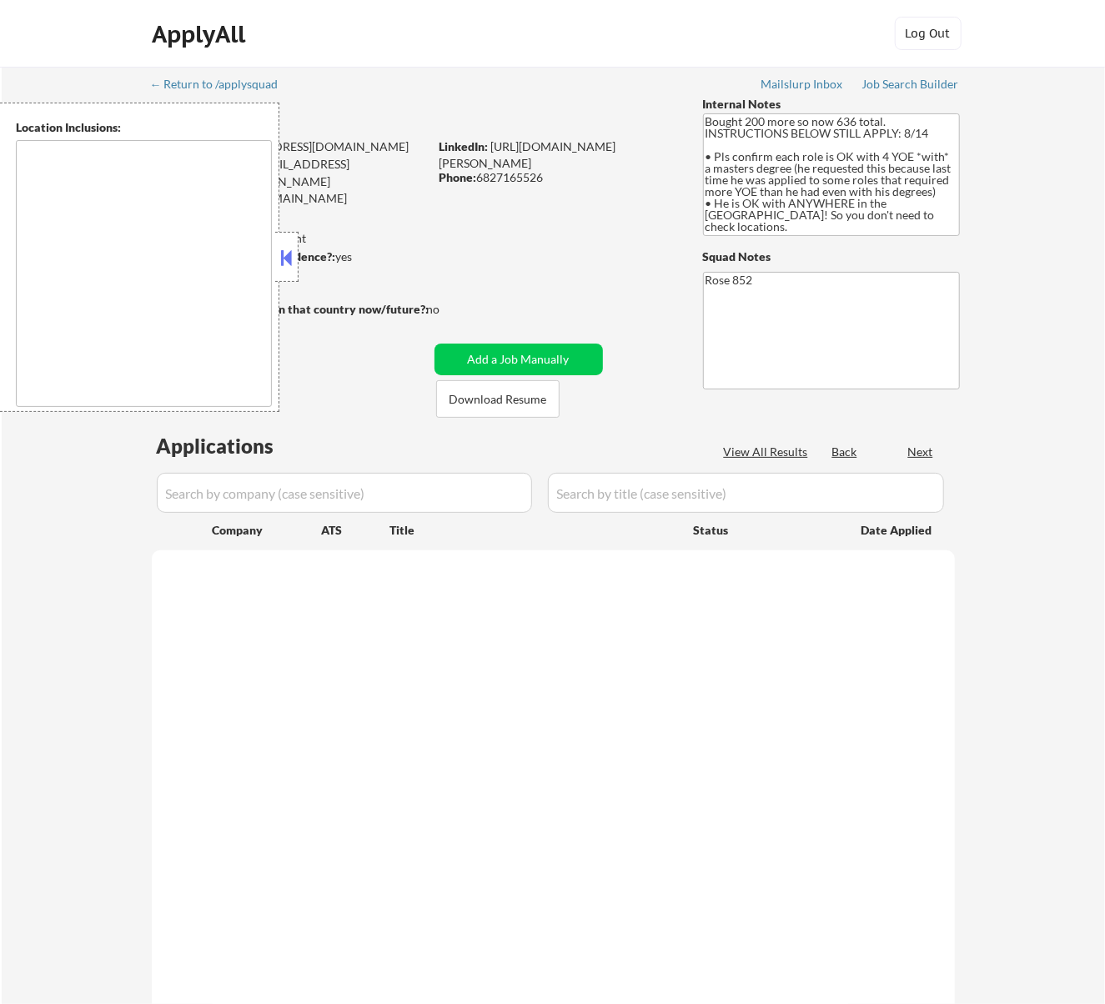
type textarea "San Francisco, CA Daly City, CA South San Francisco, CA Brisbane, CA Colma, CA …"
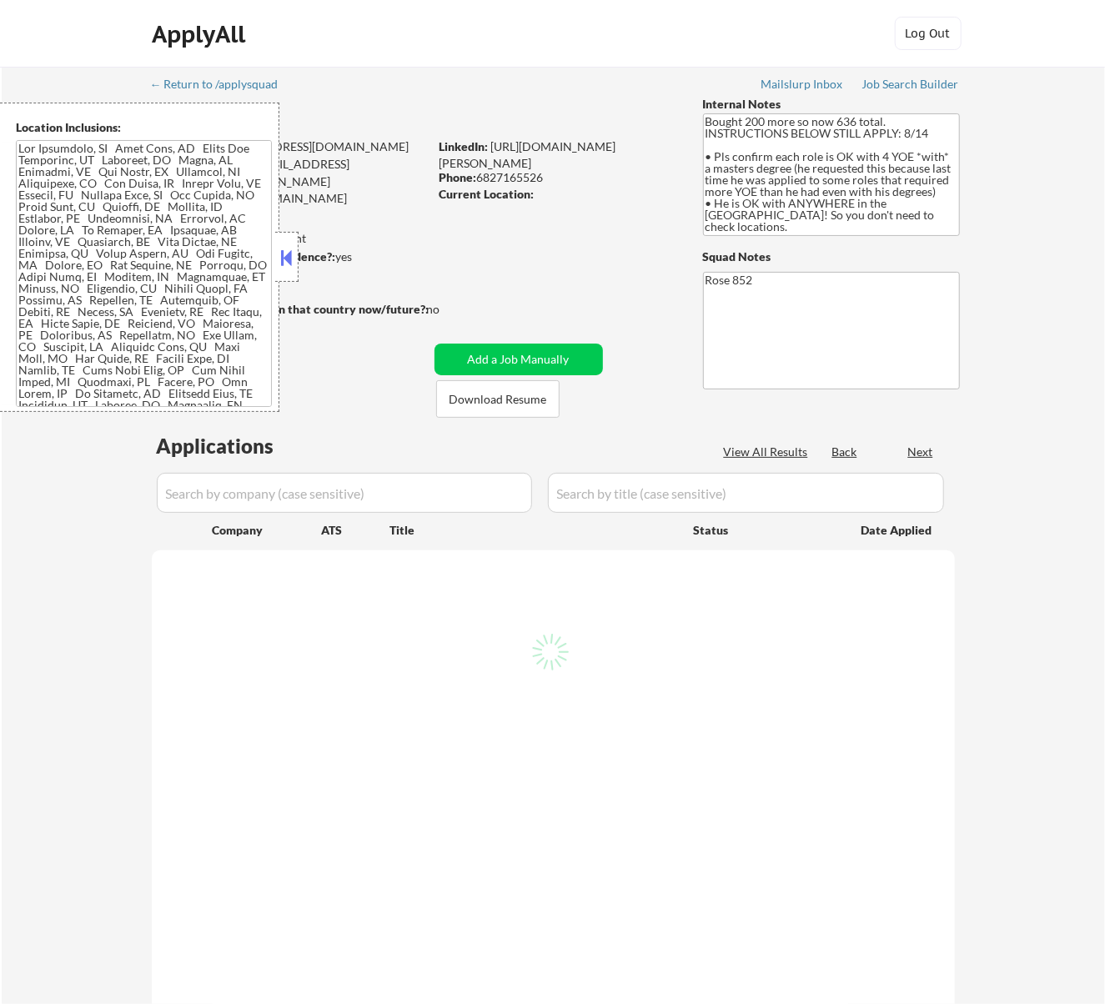
select select ""pending""
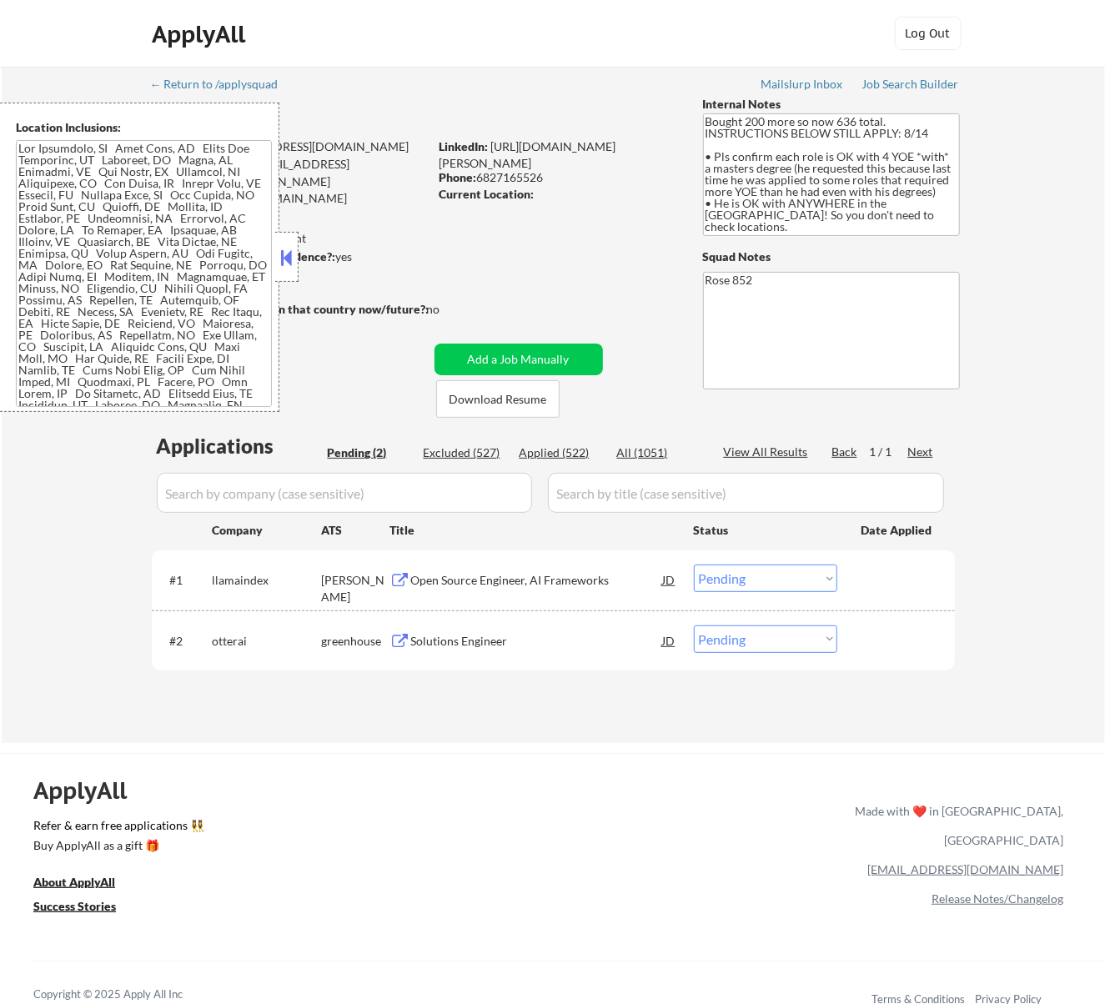
click at [298, 254] on div at bounding box center [286, 257] width 23 height 50
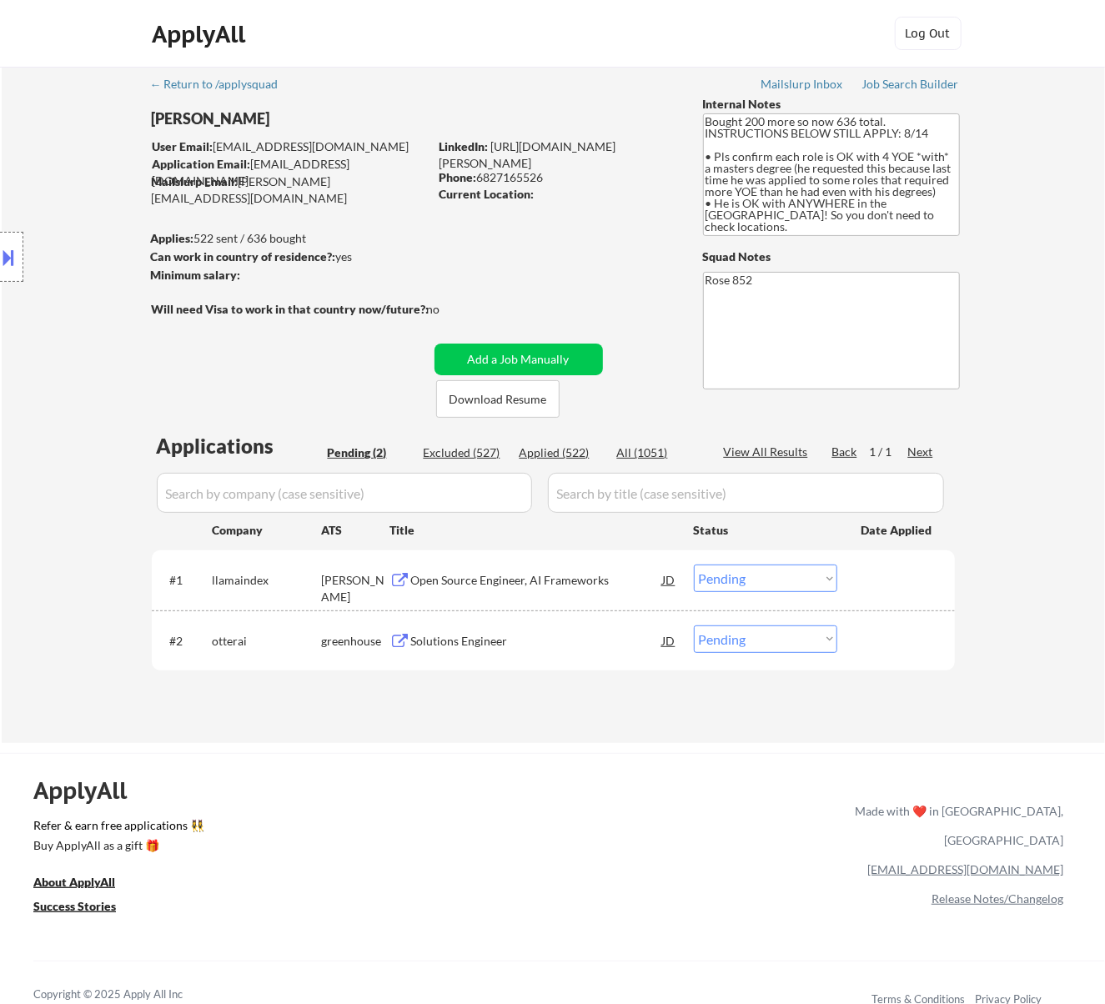
click at [627, 588] on div "Open Source Engineer, AI Frameworks" at bounding box center [537, 580] width 252 height 17
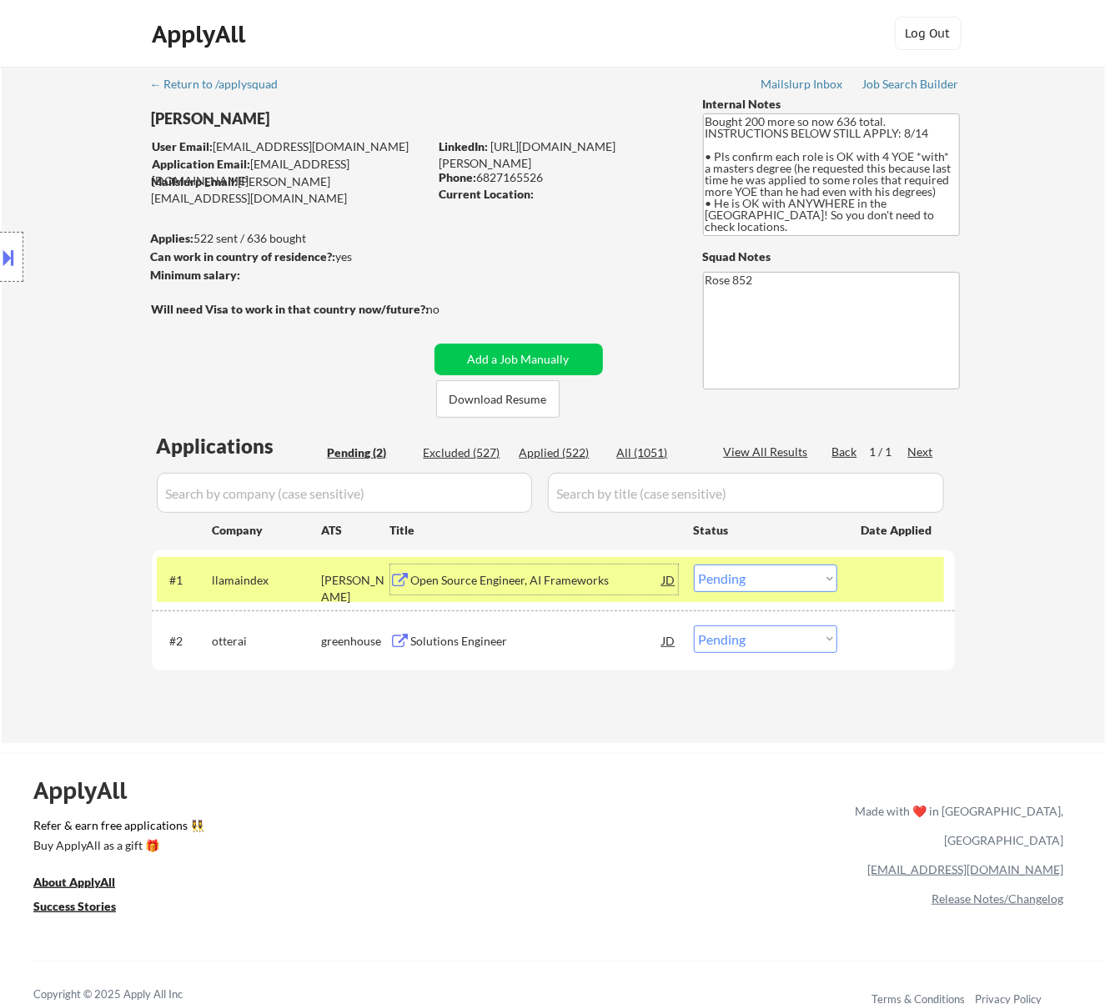
click at [735, 572] on select "Choose an option... Pending Applied Excluded (Questions) Excluded (Expired) Exc…" at bounding box center [765, 578] width 143 height 28
click at [694, 564] on select "Choose an option... Pending Applied Excluded (Questions) Excluded (Expired) Exc…" at bounding box center [765, 578] width 143 height 28
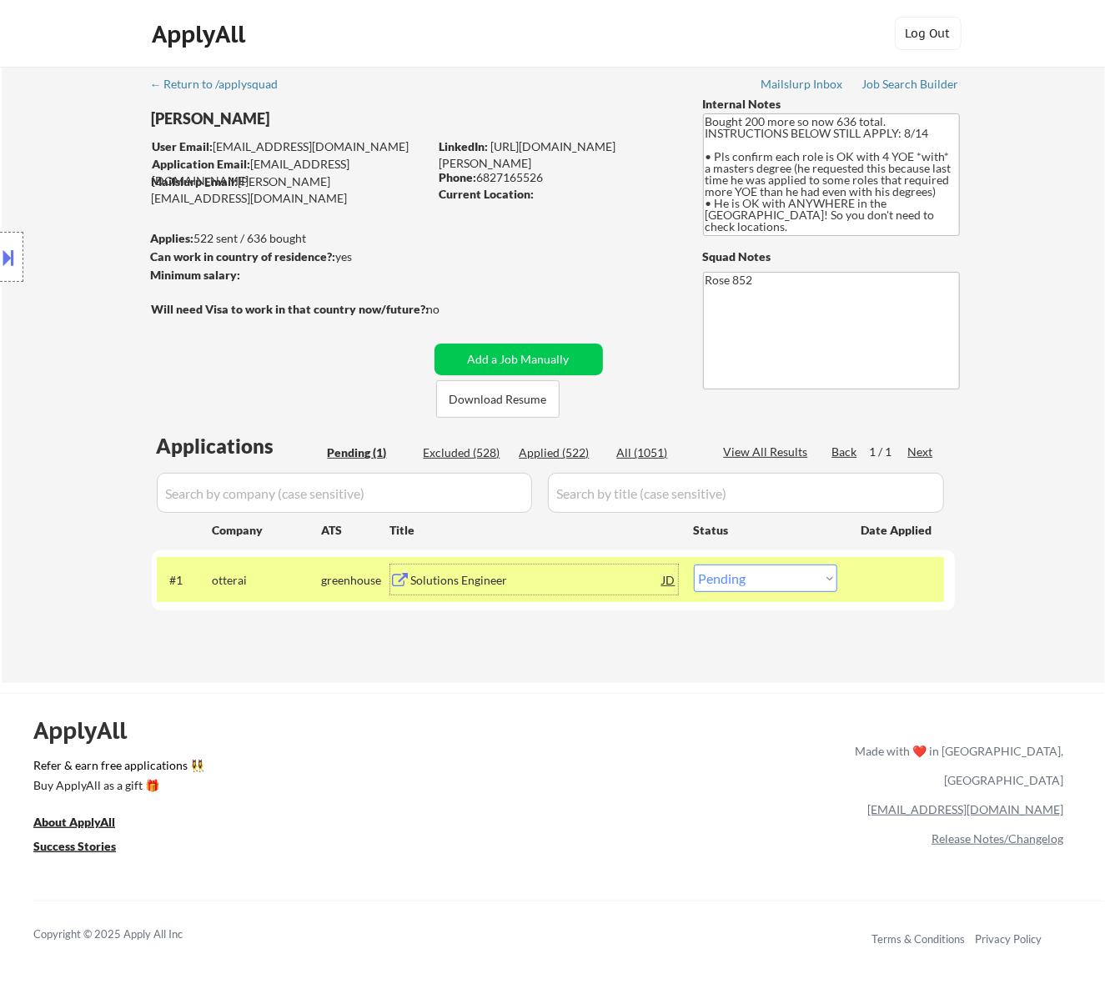
click at [608, 578] on div "Solutions Engineer" at bounding box center [537, 580] width 252 height 17
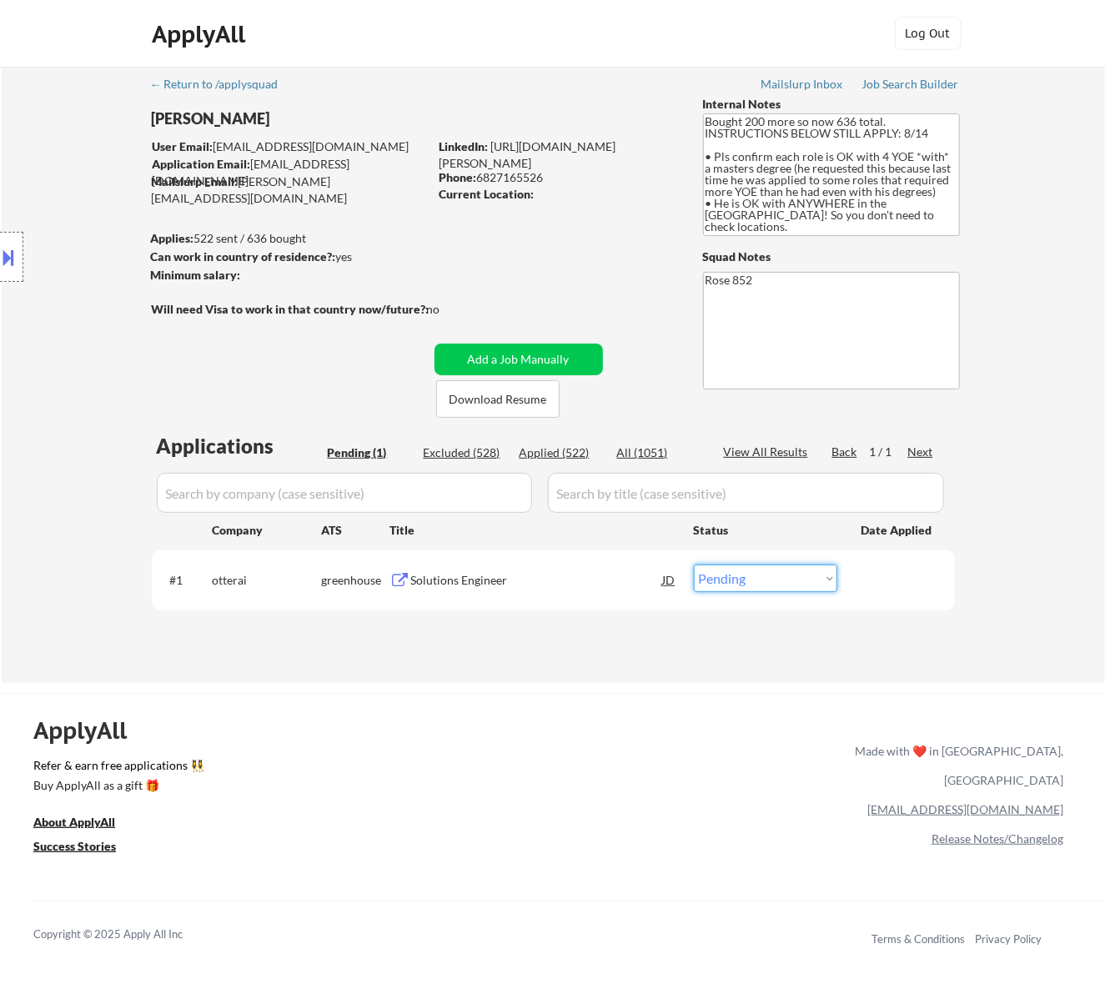
drag, startPoint x: 742, startPoint y: 574, endPoint x: 740, endPoint y: 588, distance: 14.3
click at [742, 574] on select "Choose an option... Pending Applied Excluded (Questions) Excluded (Expired) Exc…" at bounding box center [765, 578] width 143 height 28
select select ""excluded__expired_""
click at [694, 564] on select "Choose an option... Pending Applied Excluded (Questions) Excluded (Expired) Exc…" at bounding box center [765, 578] width 143 height 28
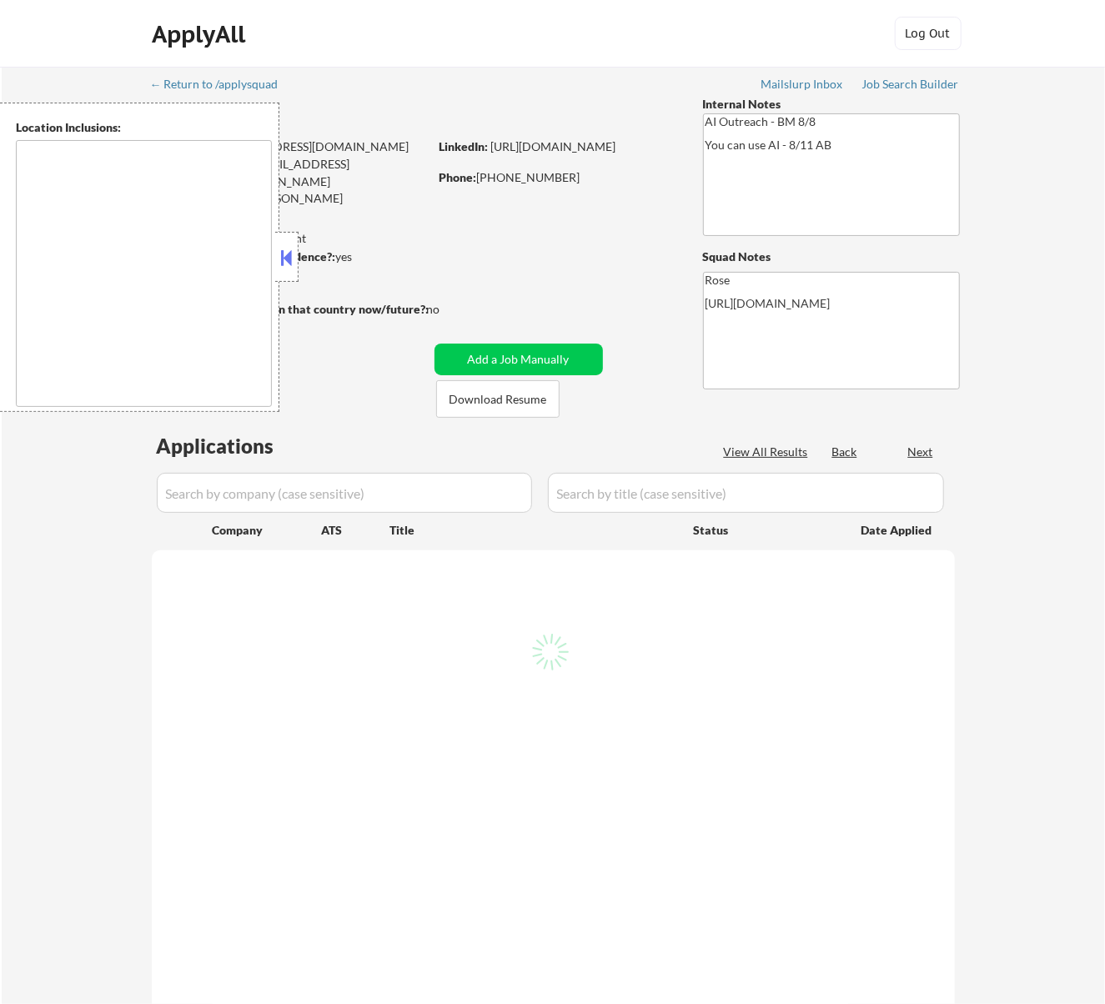
type textarea "[GEOGRAPHIC_DATA], [GEOGRAPHIC_DATA] [GEOGRAPHIC_DATA], [GEOGRAPHIC_DATA] [GEOG…"
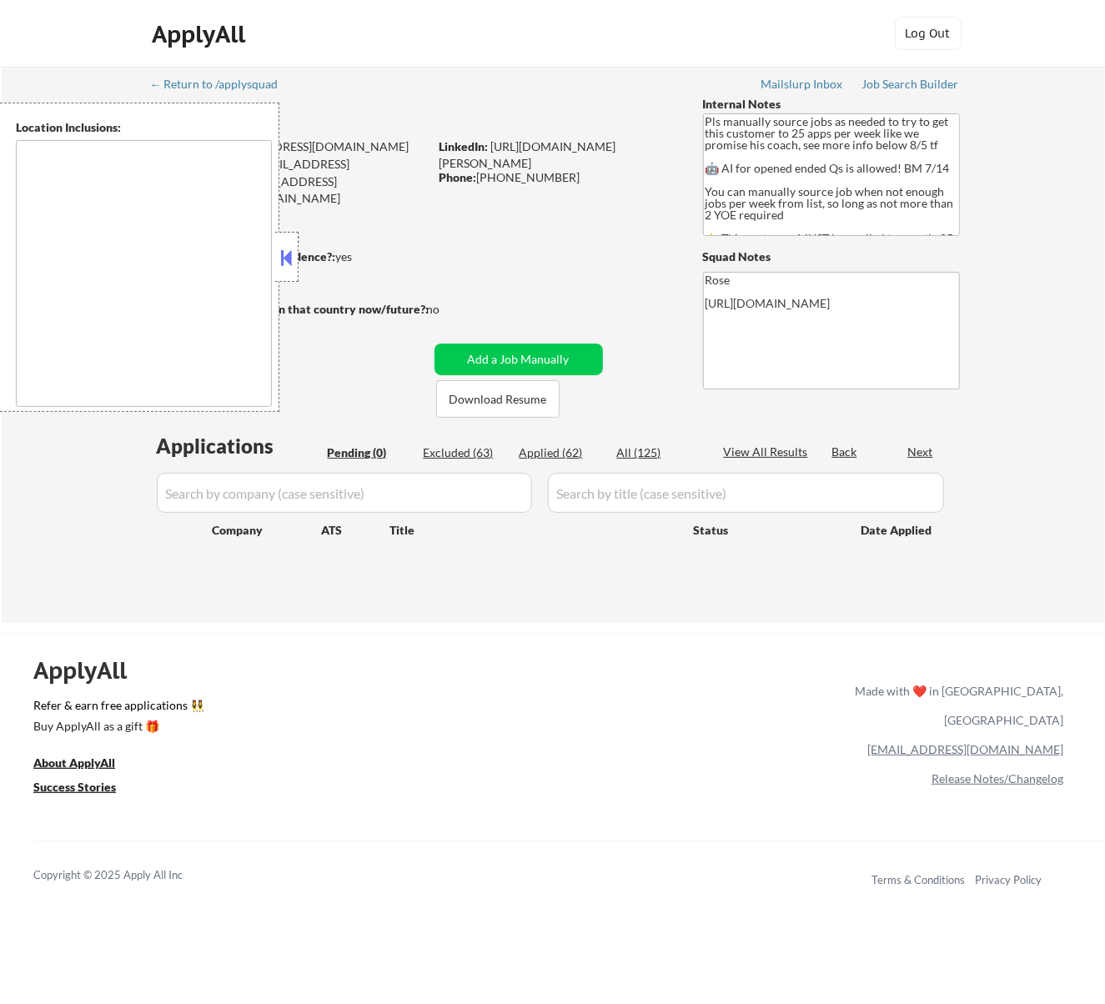
type textarea "Here is a list of metro areas, cities, and towns within approximately a 30-minu…"
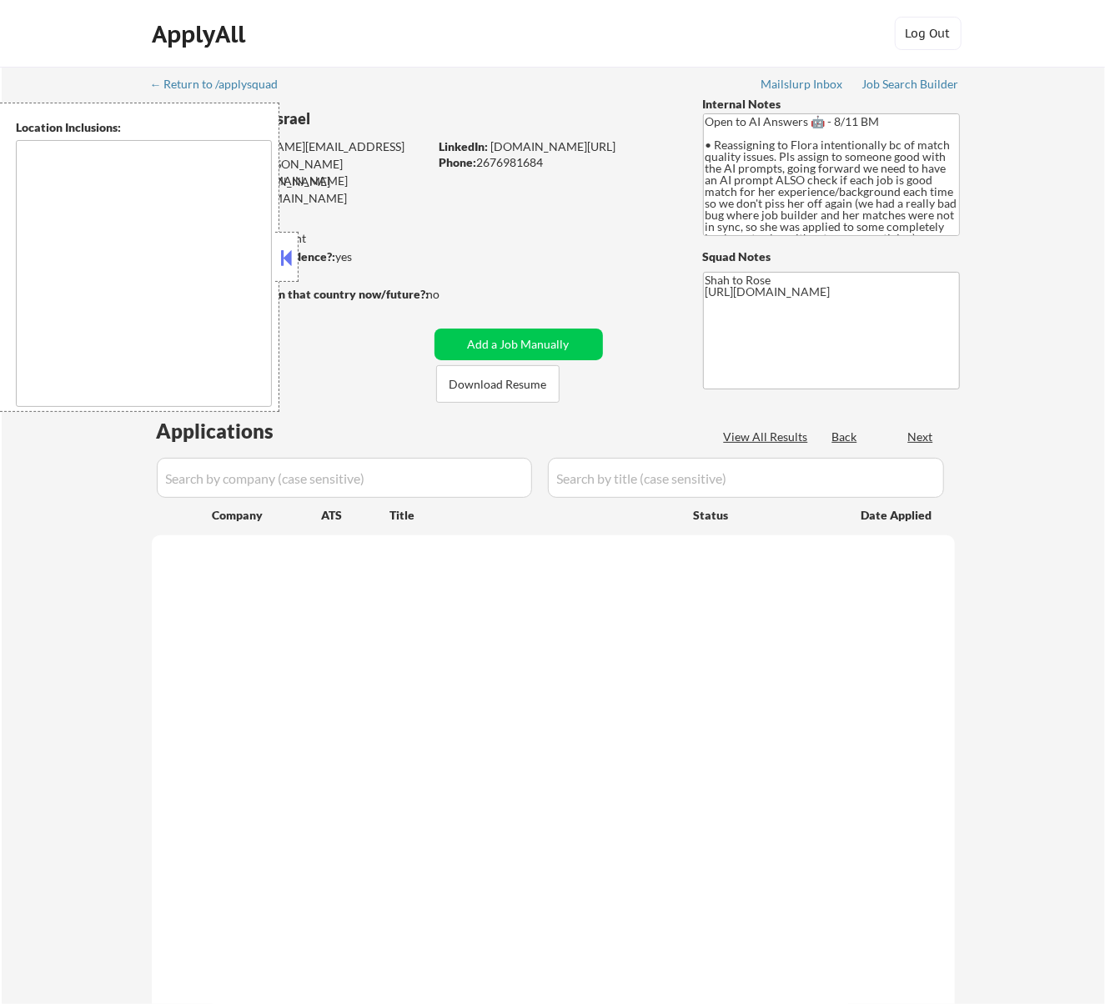
select select ""pending""
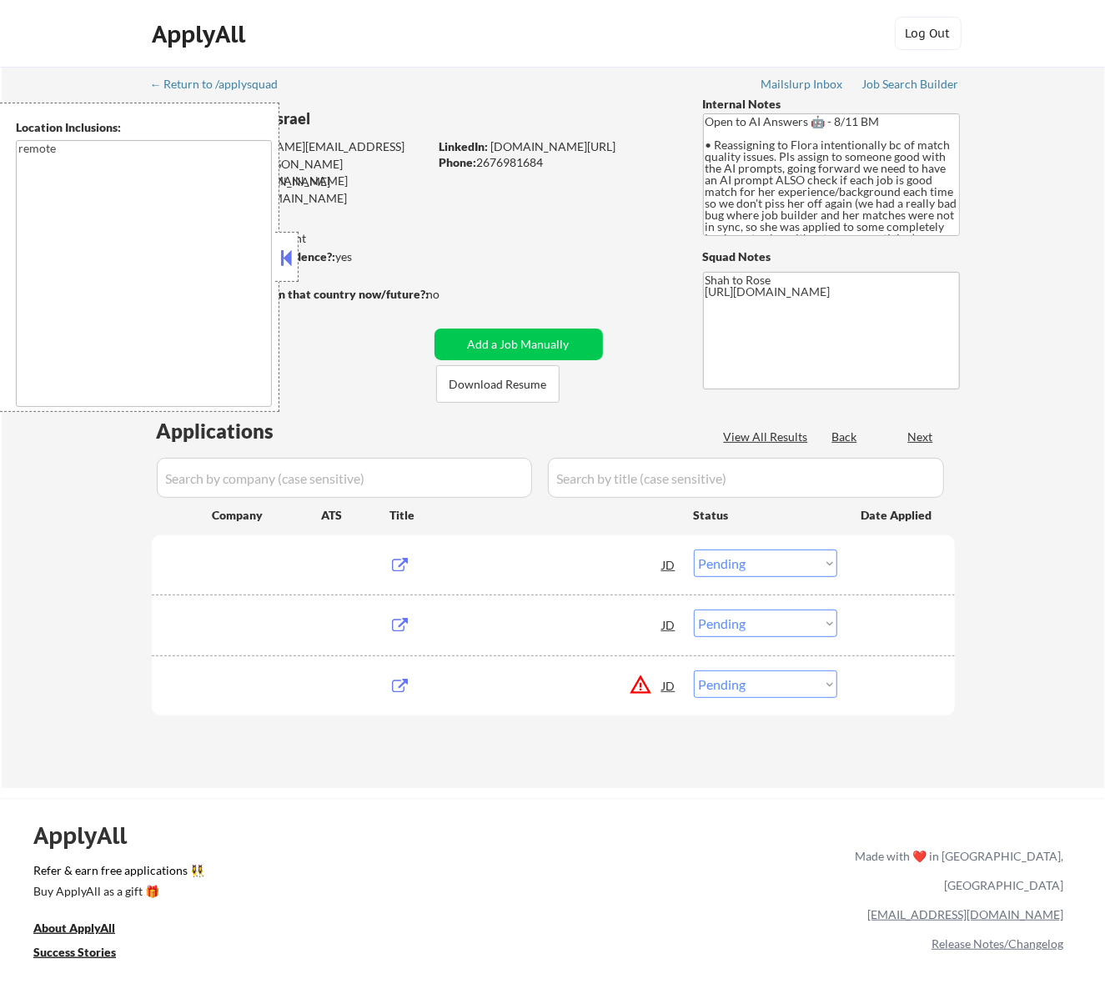
type textarea "remote"
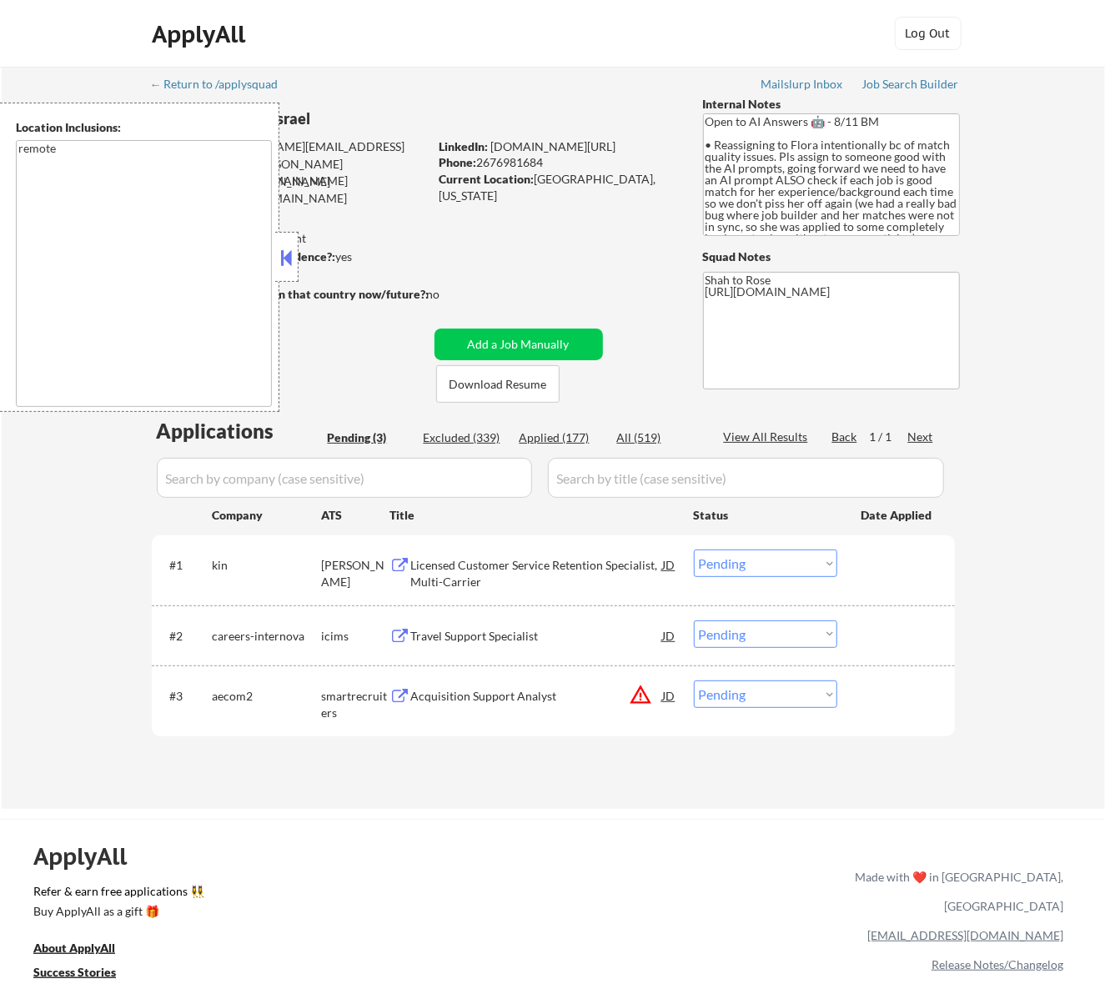
click at [295, 255] on div at bounding box center [286, 257] width 23 height 50
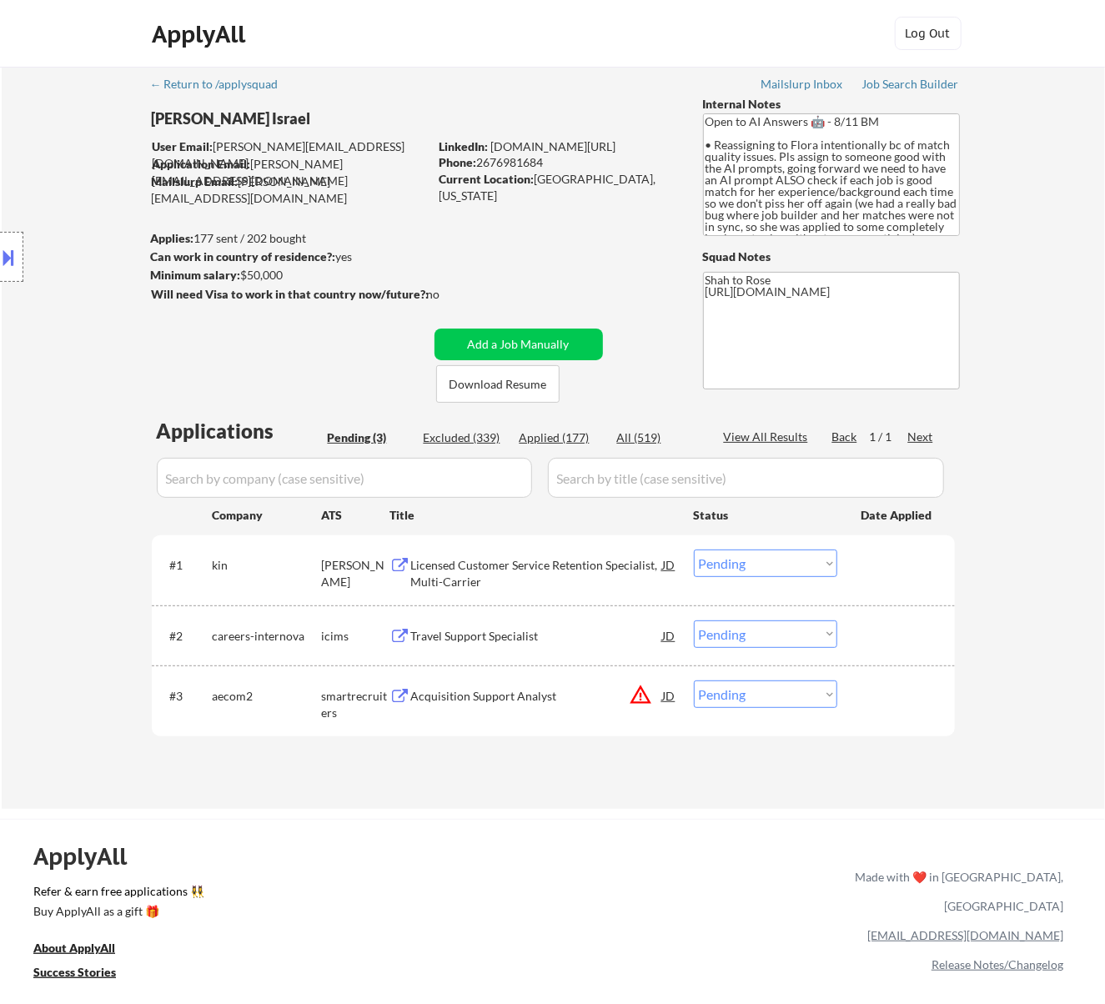
click at [621, 555] on div "Licensed Customer Service Retention Specialist, Multi-Carrier" at bounding box center [537, 569] width 252 height 40
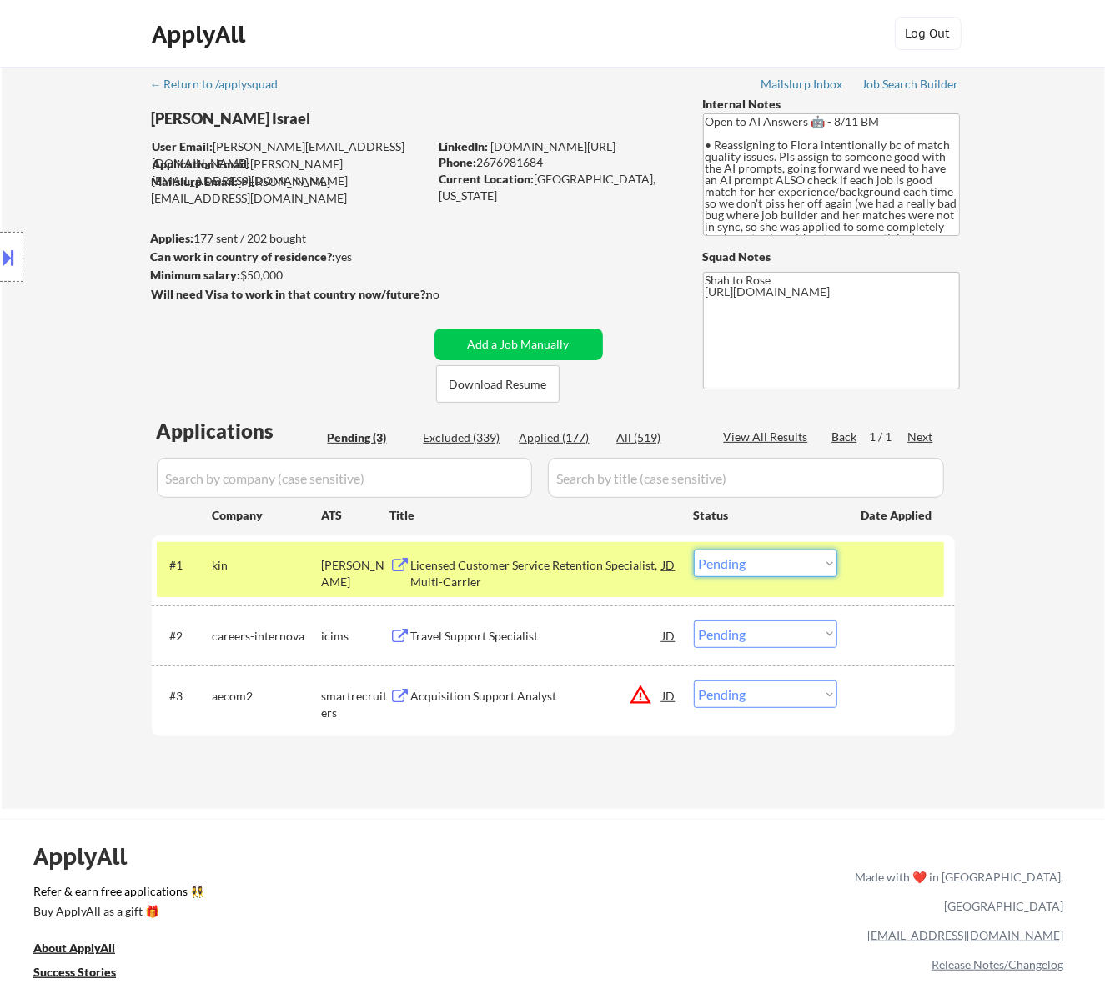
click at [794, 561] on select "Choose an option... Pending Applied Excluded (Questions) Excluded (Expired) Exc…" at bounding box center [765, 563] width 143 height 28
click at [694, 549] on select "Choose an option... Pending Applied Excluded (Questions) Excluded (Expired) Exc…" at bounding box center [765, 563] width 143 height 28
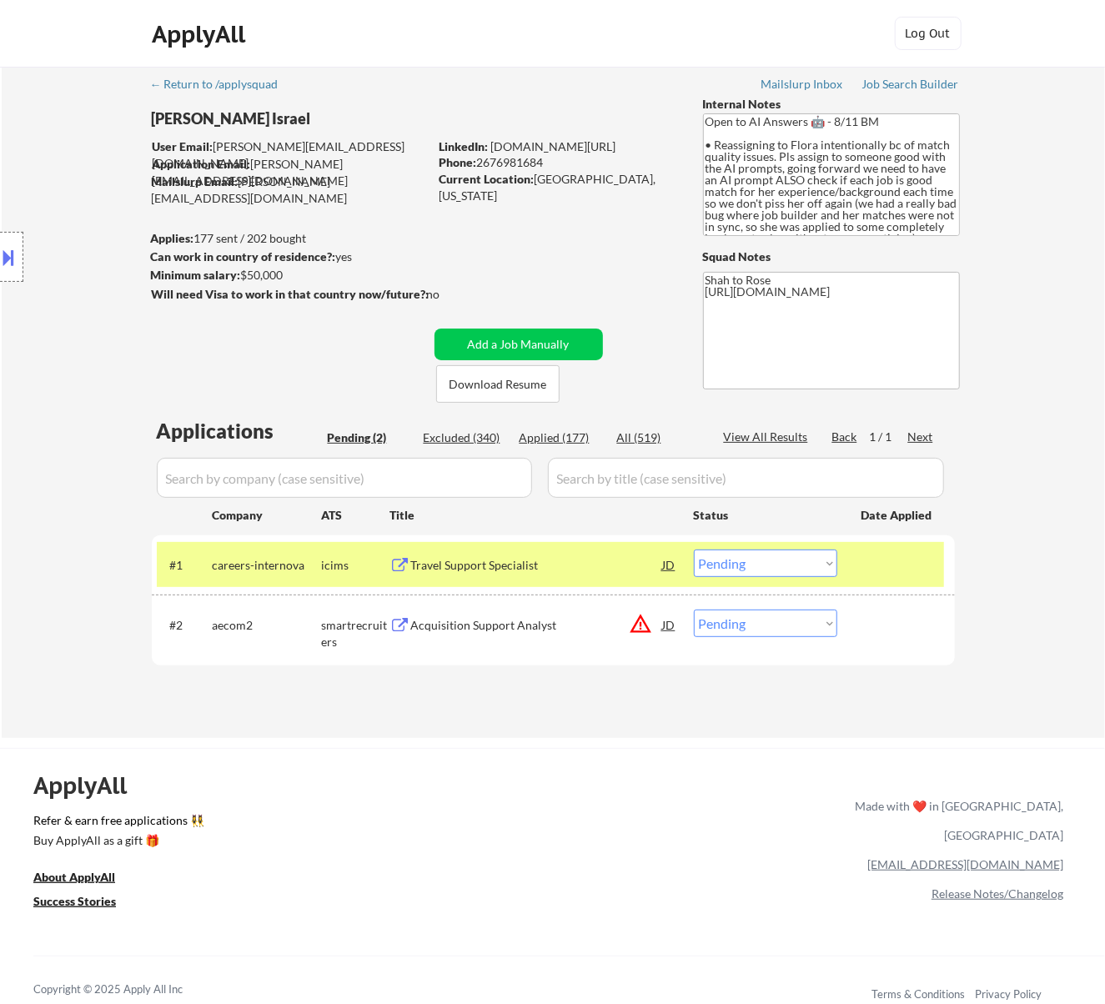
click at [609, 554] on div "Travel Support Specialist" at bounding box center [537, 564] width 252 height 30
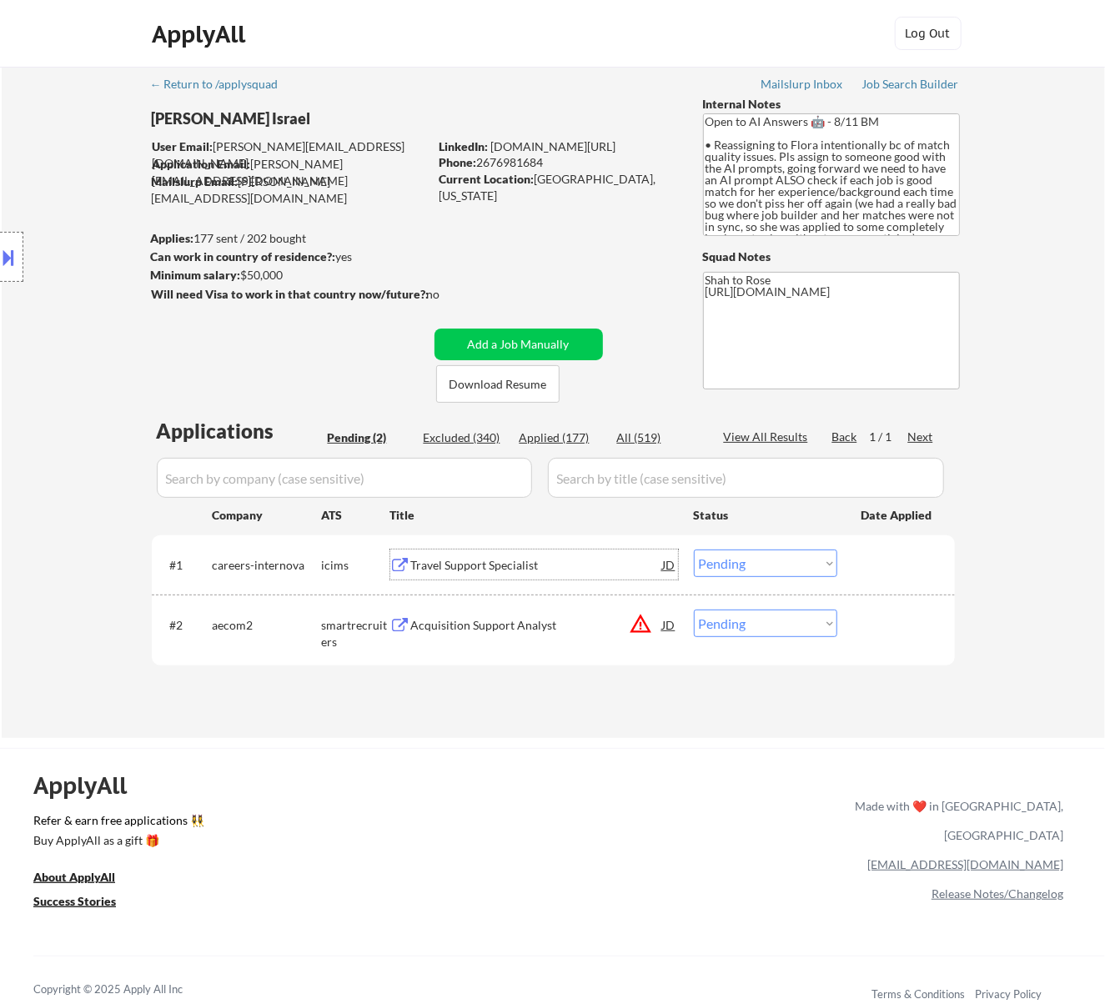
click at [757, 557] on select "Choose an option... Pending Applied Excluded (Questions) Excluded (Expired) Exc…" at bounding box center [765, 563] width 143 height 28
click at [694, 549] on select "Choose an option... Pending Applied Excluded (Questions) Excluded (Expired) Exc…" at bounding box center [765, 563] width 143 height 28
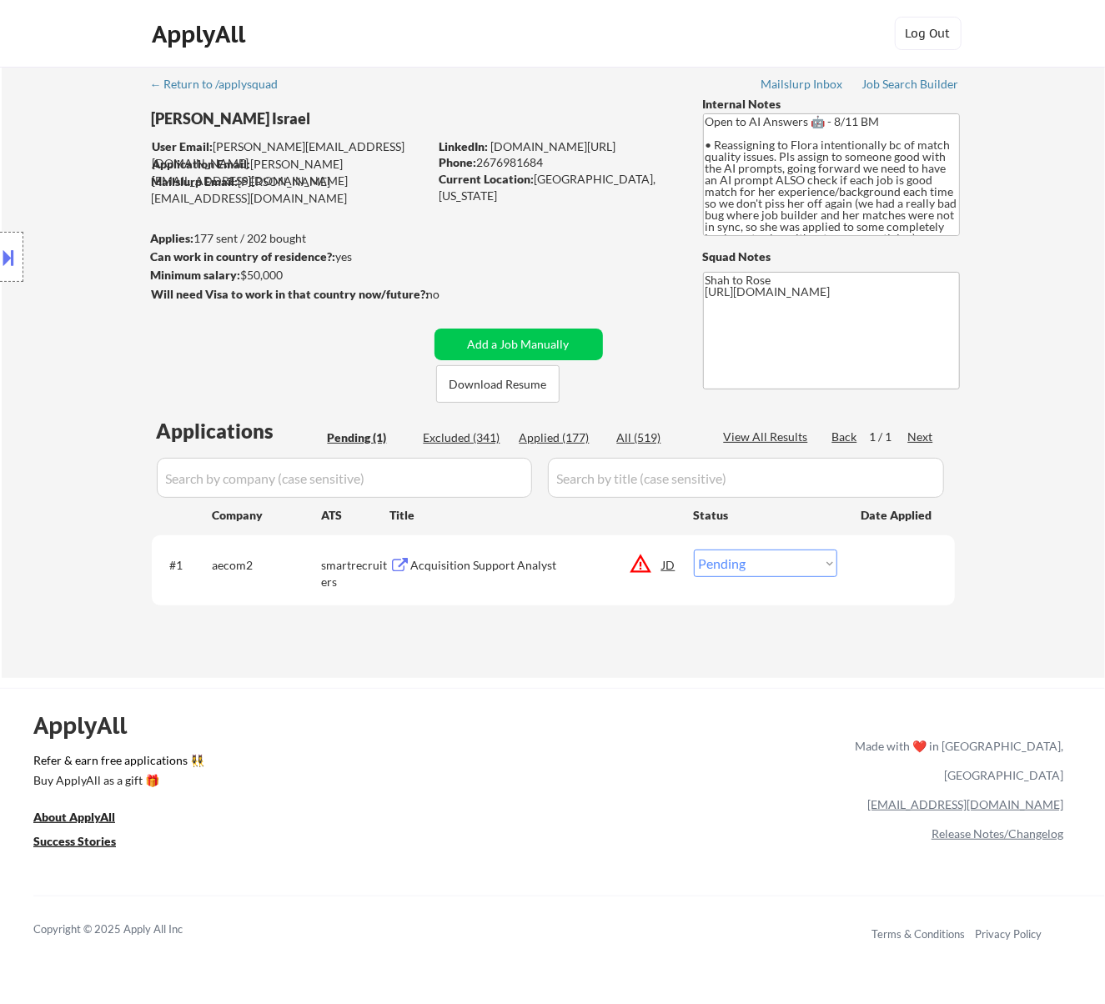
click at [611, 562] on div "Acquisition Support Analyst" at bounding box center [537, 565] width 252 height 17
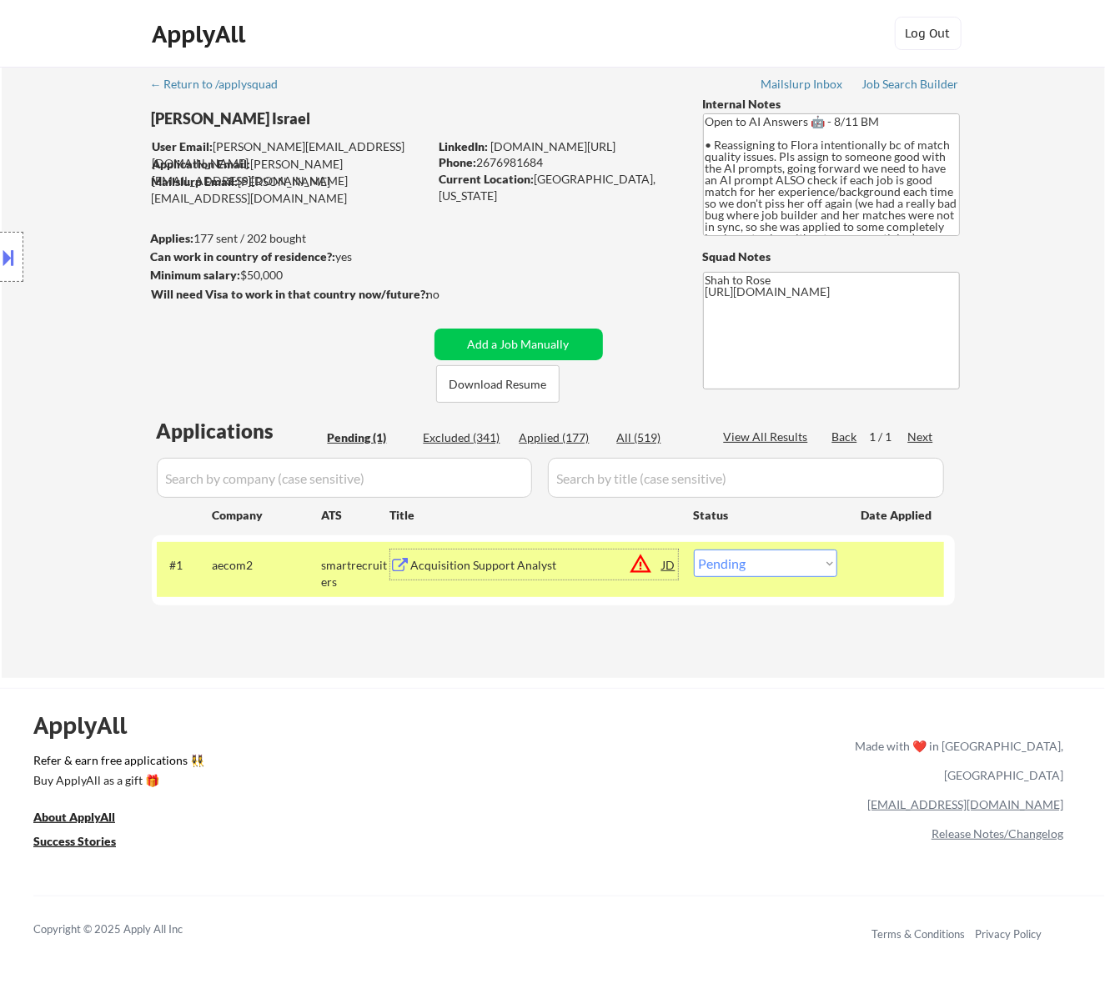
click at [774, 564] on select "Choose an option... Pending Applied Excluded (Questions) Excluded (Expired) Exc…" at bounding box center [765, 563] width 143 height 28
select select ""excluded__bad_match_""
click at [694, 549] on select "Choose an option... Pending Applied Excluded (Questions) Excluded (Expired) Exc…" at bounding box center [765, 563] width 143 height 28
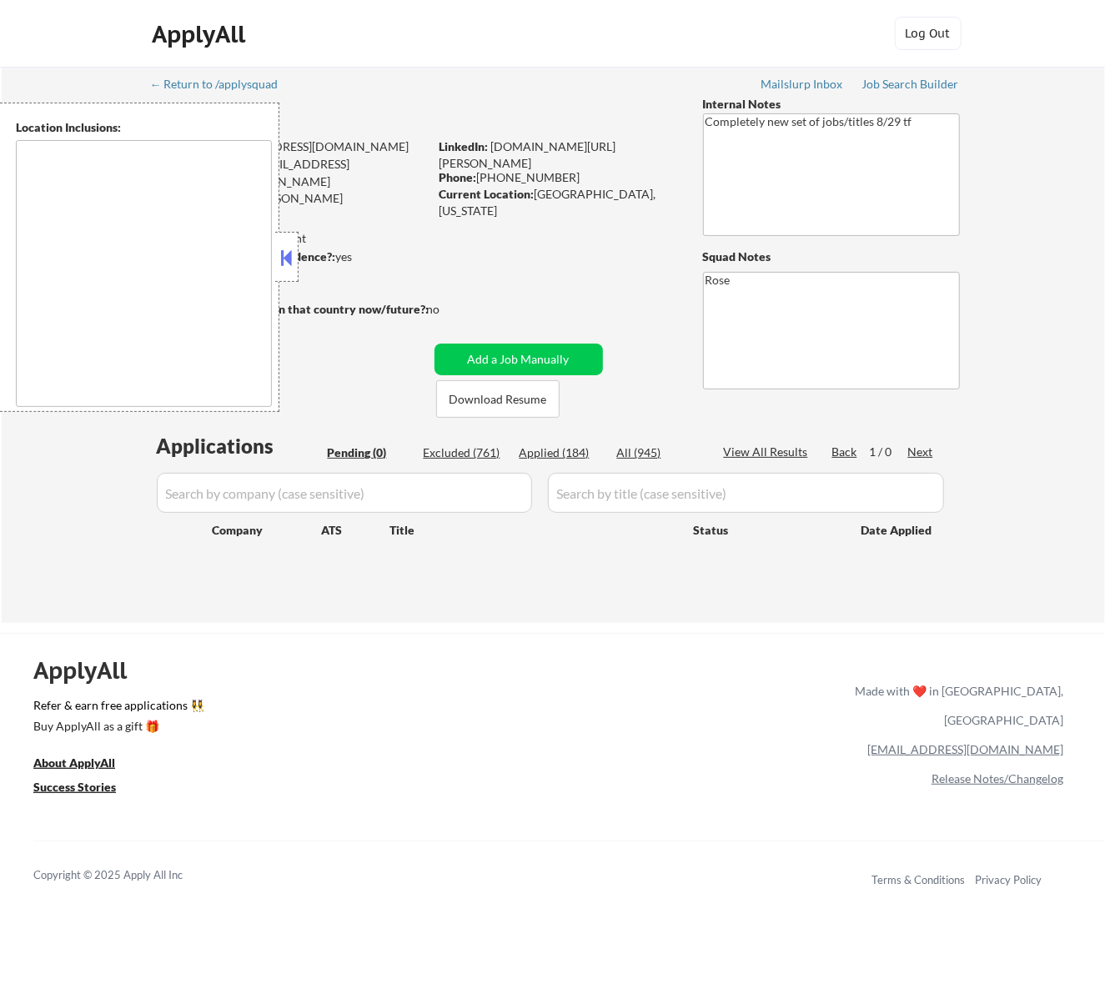
click at [297, 258] on div at bounding box center [286, 257] width 23 height 50
